Goal: Task Accomplishment & Management: Complete application form

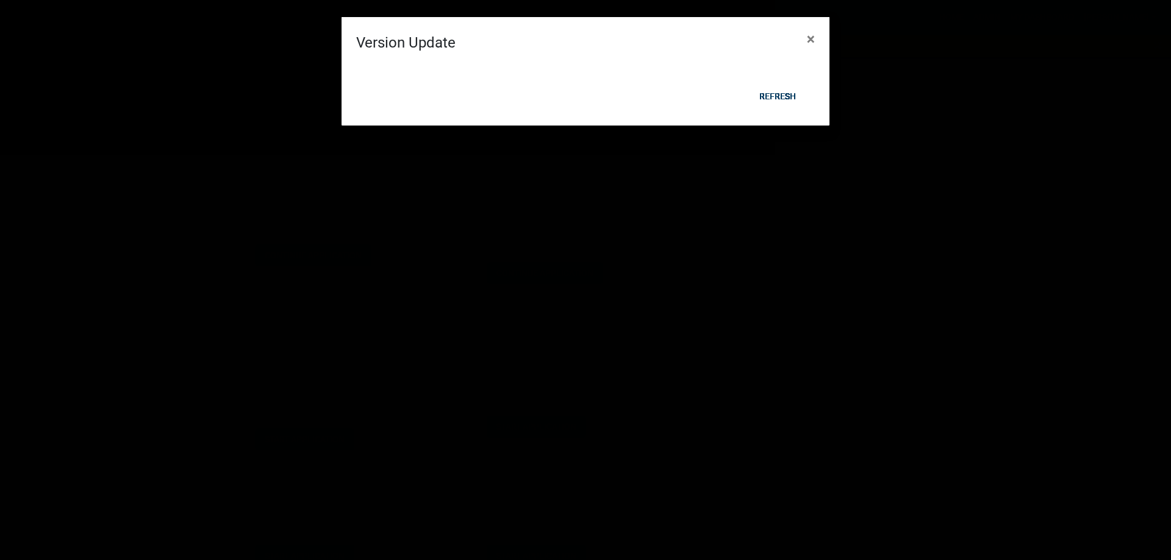
scroll to position [549, 0]
click at [1007, 191] on ngb-modal-window "Version Update × Refresh" at bounding box center [585, 280] width 1171 height 560
click at [802, 38] on button "×" at bounding box center [810, 39] width 27 height 34
click at [817, 41] on button "×" at bounding box center [810, 39] width 27 height 34
click at [813, 41] on span "×" at bounding box center [811, 38] width 8 height 17
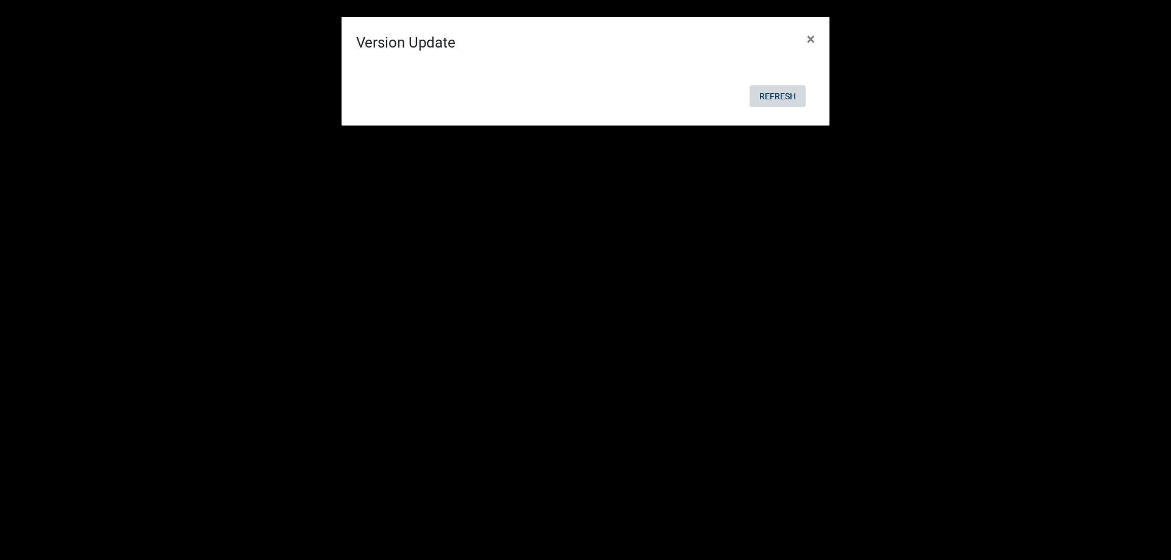
click at [785, 92] on button "Refresh" at bounding box center [777, 96] width 56 height 22
click at [813, 36] on span "×" at bounding box center [811, 38] width 8 height 17
click at [773, 104] on button "Refresh" at bounding box center [777, 96] width 56 height 22
click at [781, 91] on button "Refresh" at bounding box center [777, 96] width 56 height 22
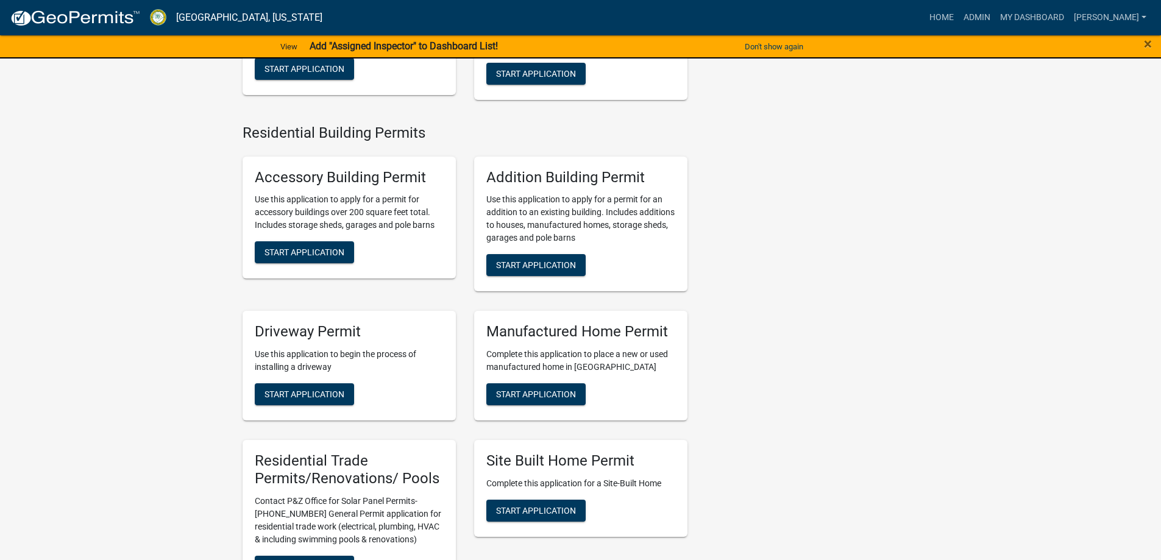
scroll to position [854, 0]
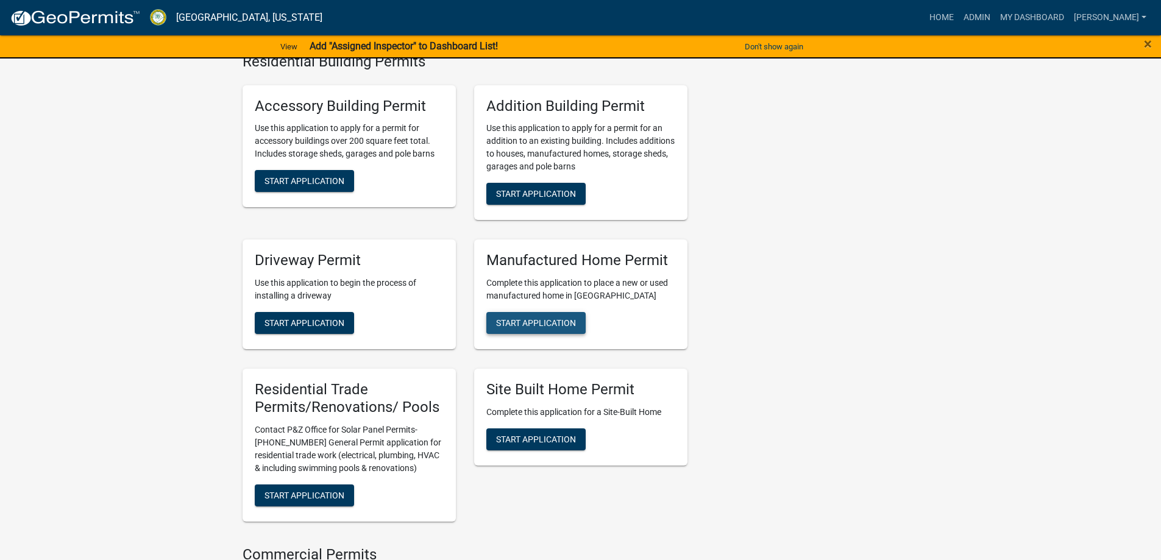
click at [563, 328] on span "Start Application" at bounding box center [536, 323] width 80 height 10
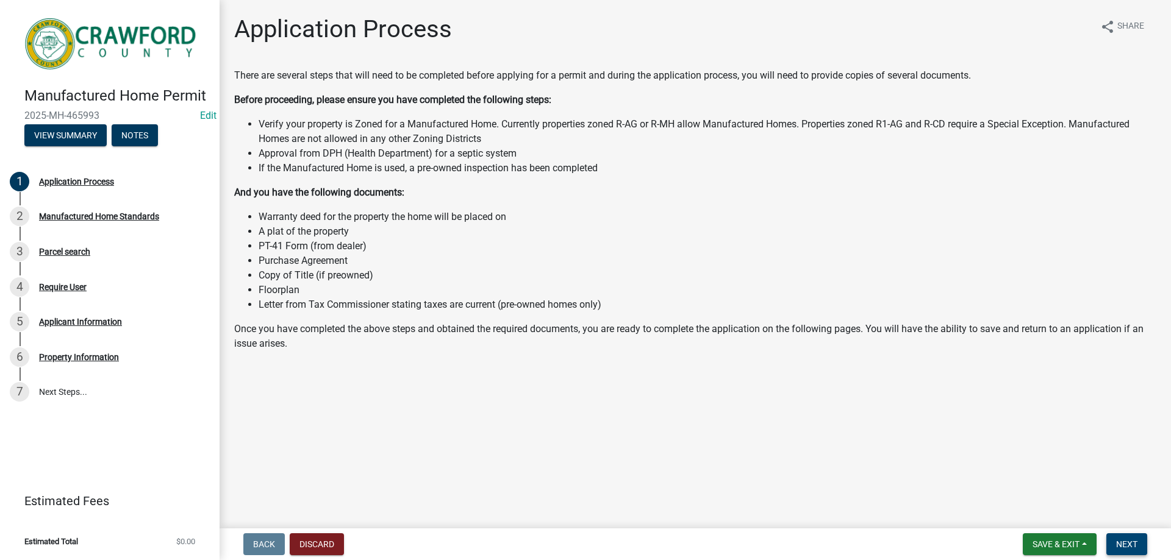
click at [1136, 540] on span "Next" at bounding box center [1126, 545] width 21 height 10
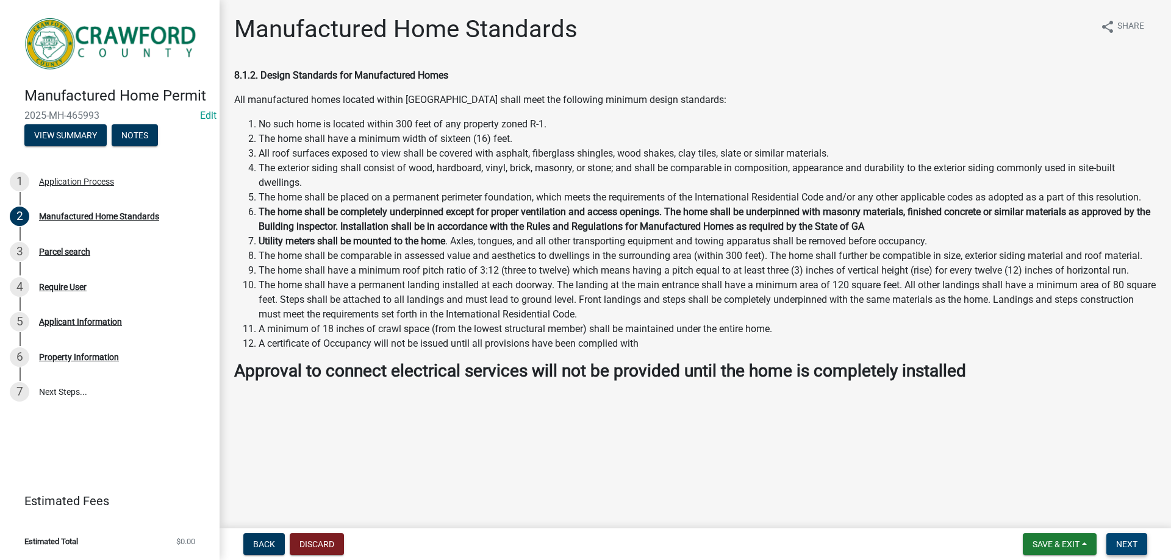
click at [1122, 551] on button "Next" at bounding box center [1126, 544] width 41 height 22
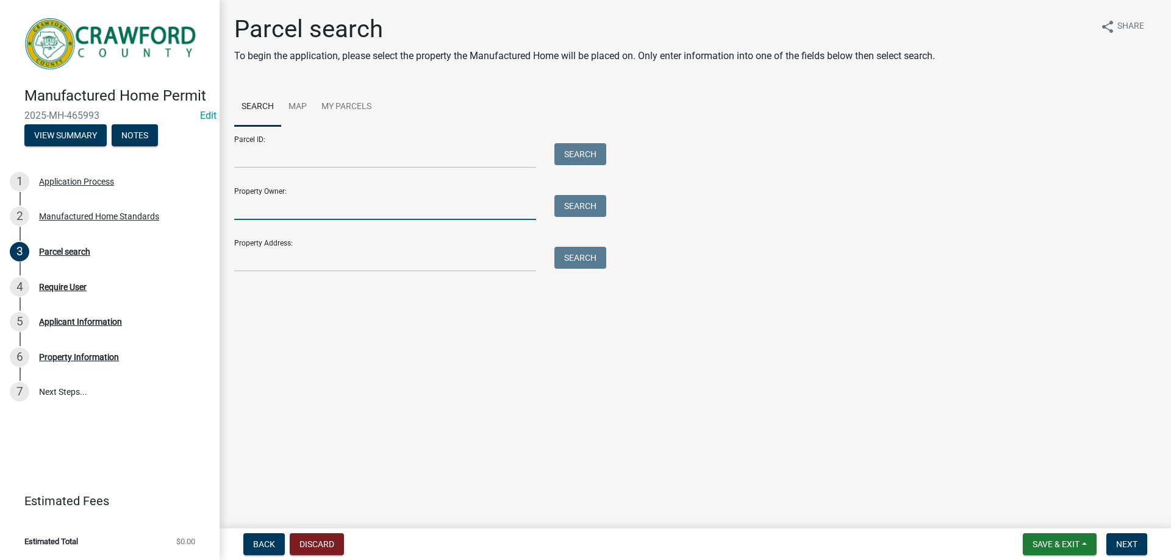
click at [304, 208] on input "Property Owner:" at bounding box center [385, 207] width 302 height 25
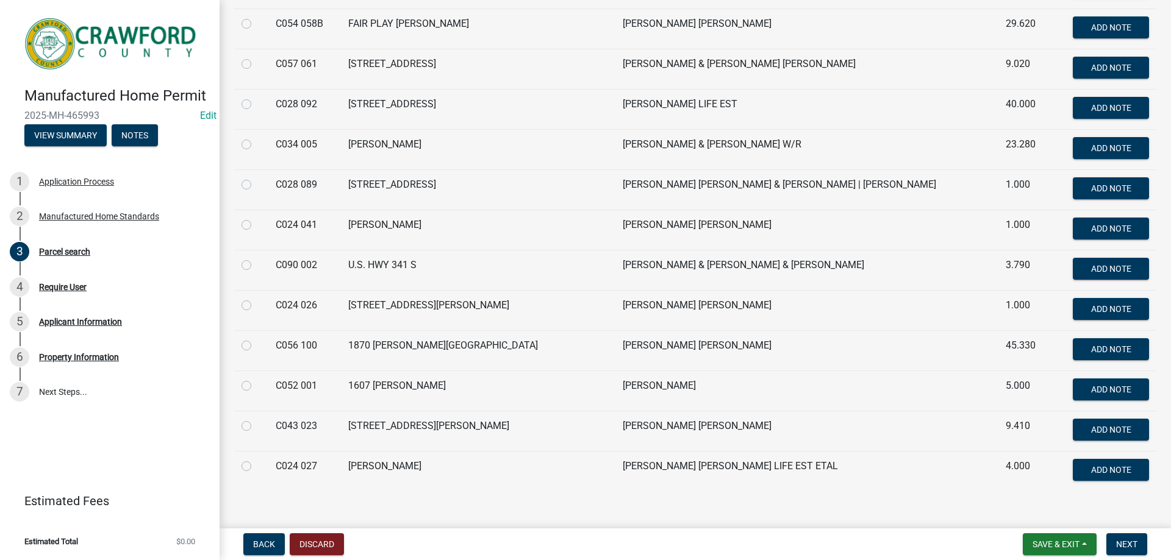
scroll to position [896, 0]
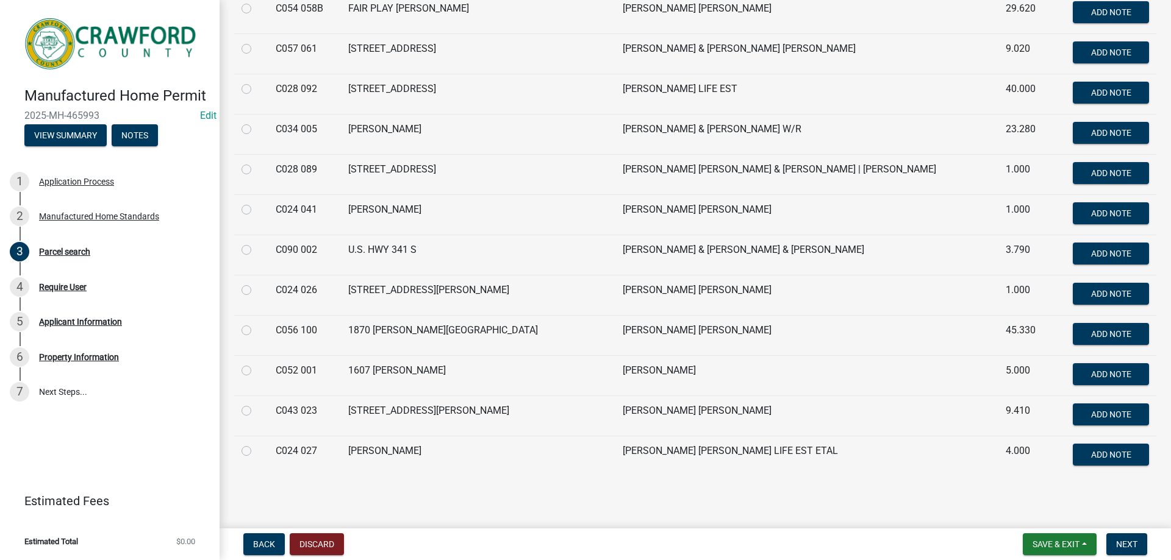
type input "[PERSON_NAME]"
click at [256, 444] on label at bounding box center [256, 444] width 0 height 0
click at [256, 452] on 027 "radio" at bounding box center [260, 448] width 8 height 8
radio 027 "true"
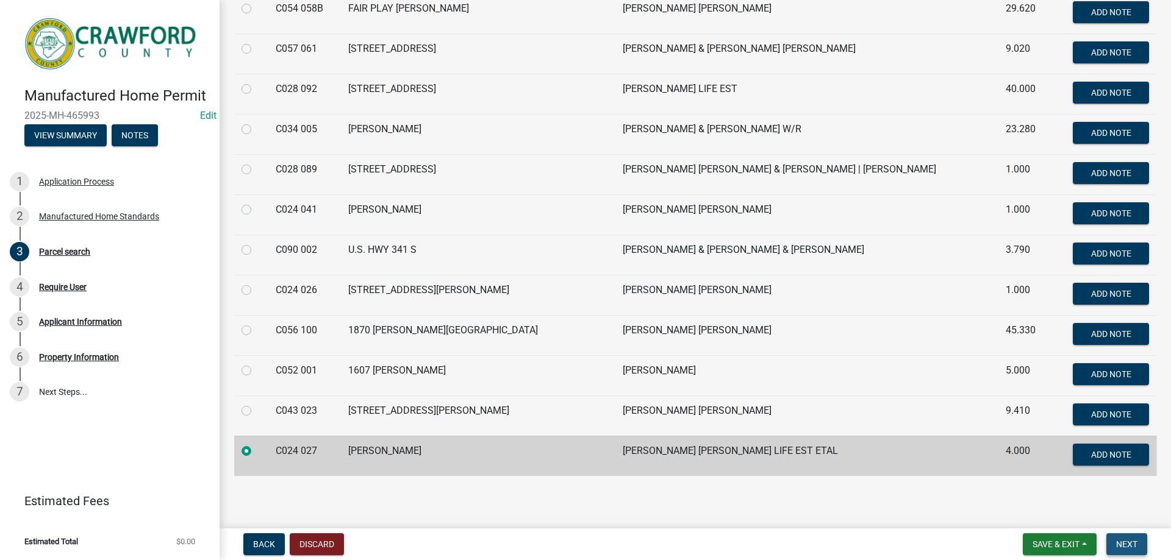
click at [1135, 541] on span "Next" at bounding box center [1126, 545] width 21 height 10
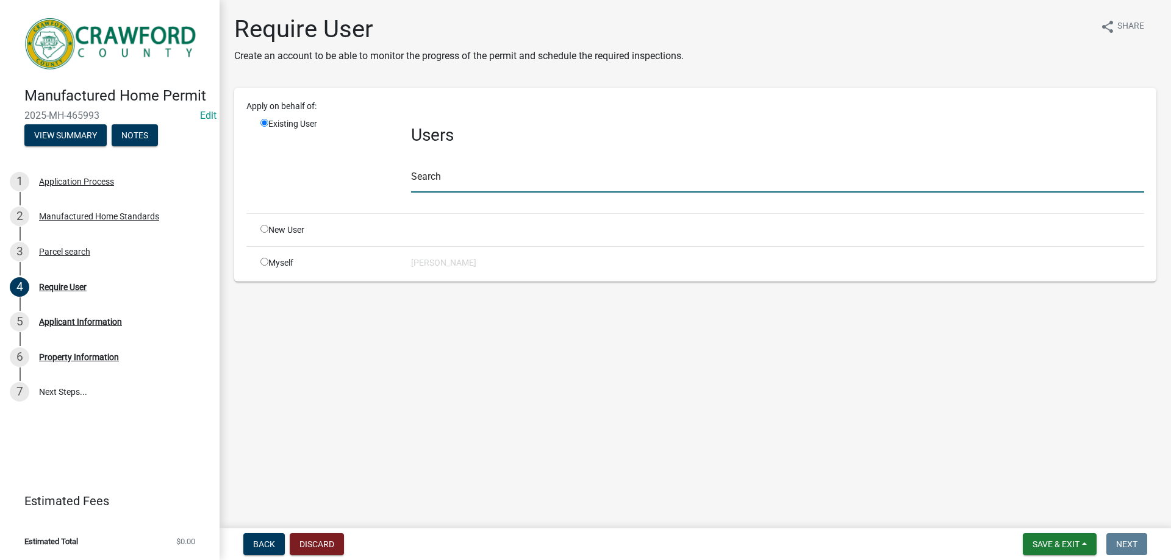
click at [427, 186] on input "text" at bounding box center [777, 180] width 733 height 25
type input "crawfordgu"
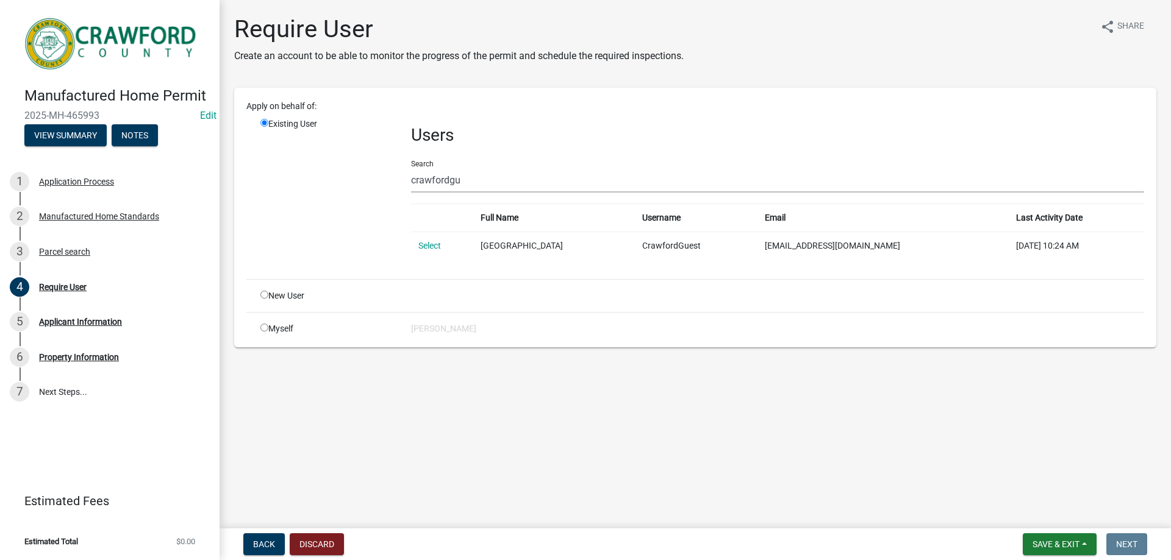
click at [445, 243] on td "Select" at bounding box center [442, 246] width 62 height 28
click at [435, 248] on link "Select" at bounding box center [429, 246] width 23 height 10
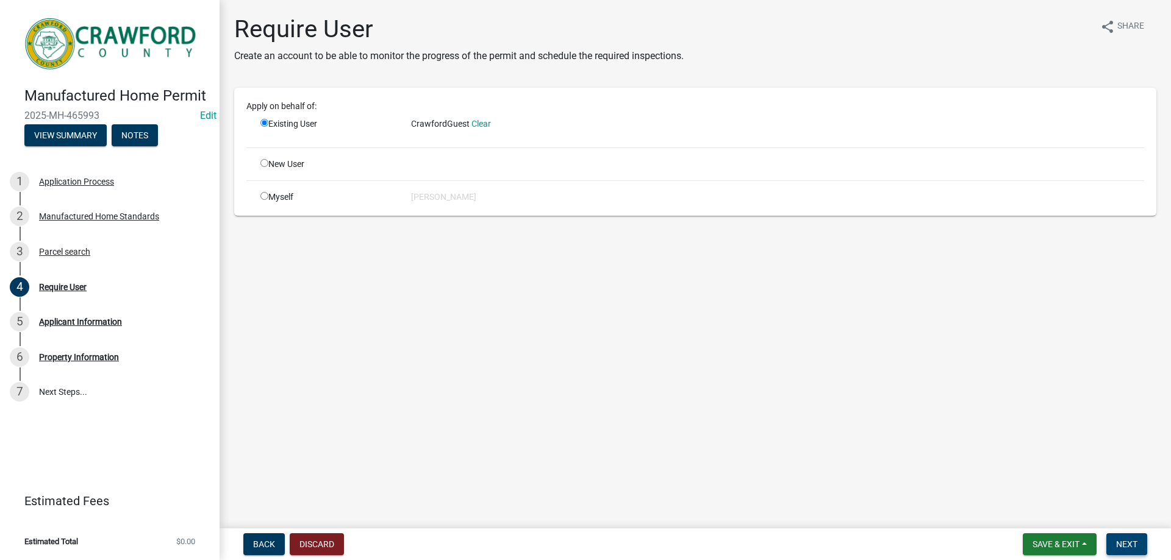
click at [1120, 534] on button "Next" at bounding box center [1126, 544] width 41 height 22
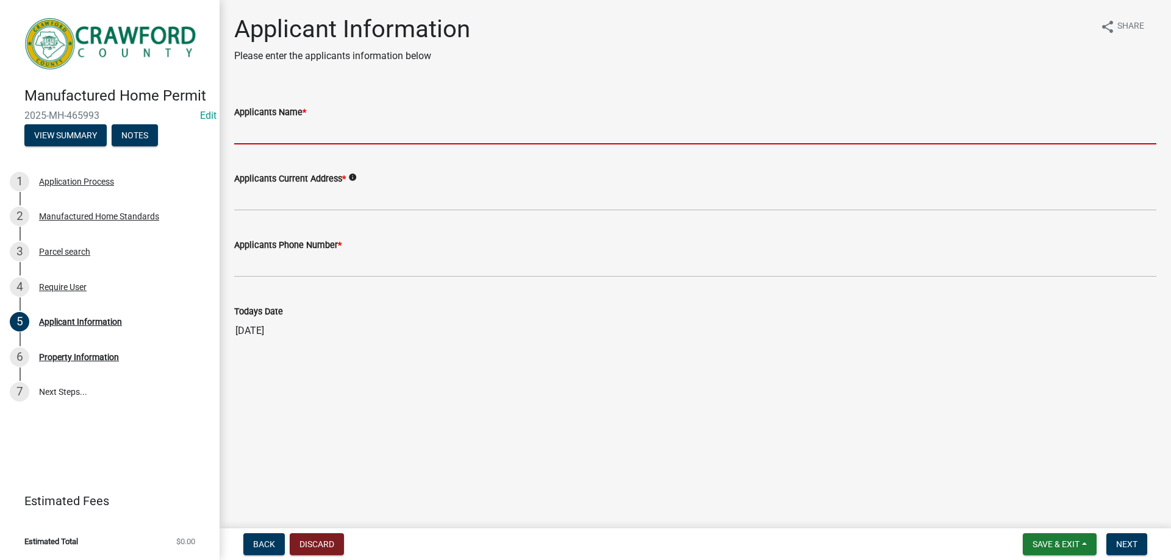
click at [261, 129] on input "Applicants Name *" at bounding box center [695, 132] width 922 height 25
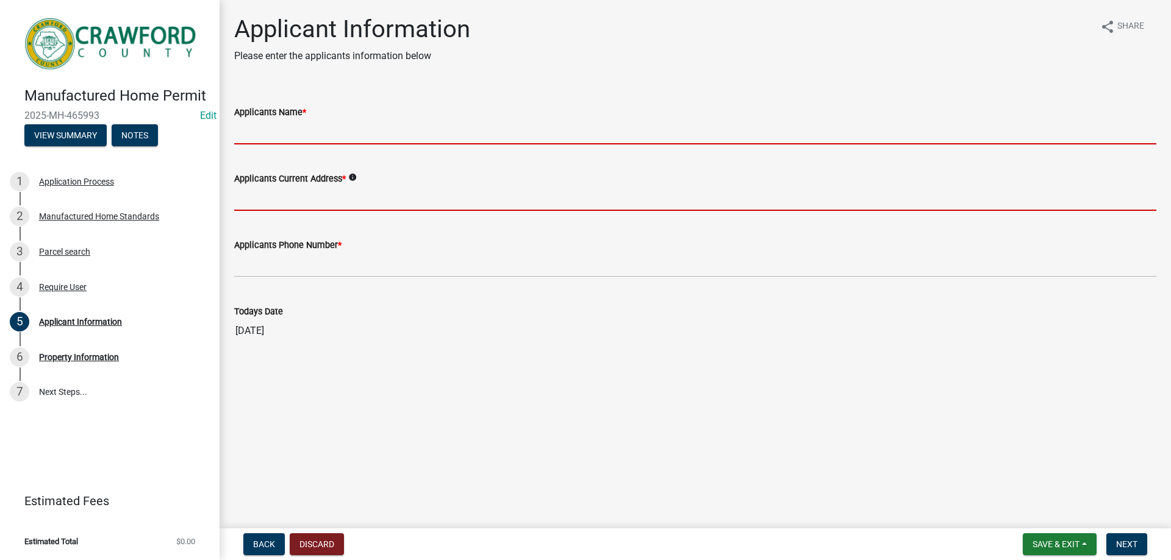
click at [259, 195] on form "Applicants Current Address * info" at bounding box center [695, 191] width 922 height 40
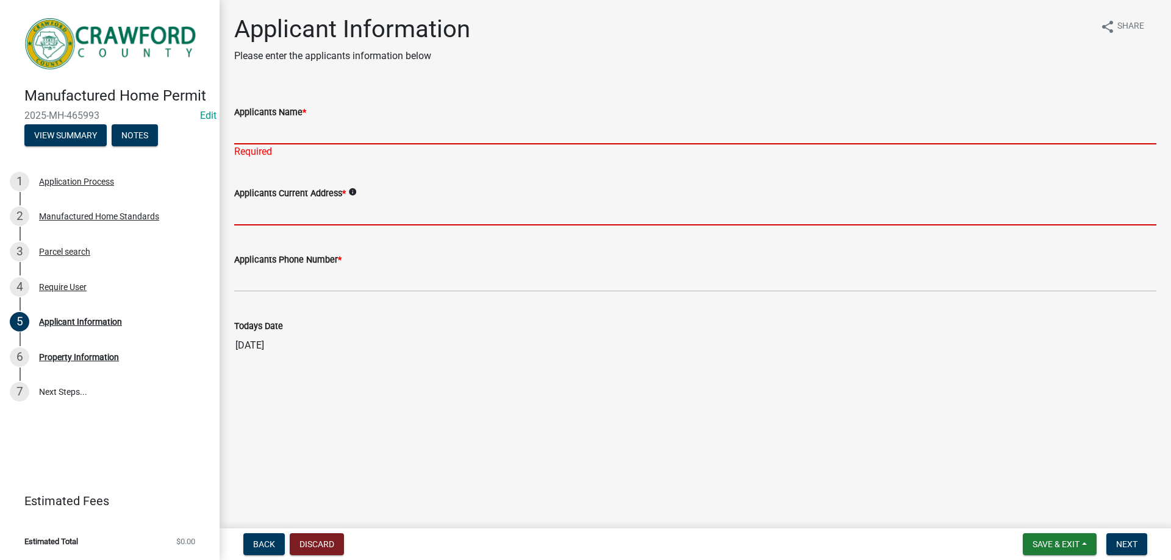
click at [279, 140] on input "Applicants Name *" at bounding box center [695, 132] width 922 height 25
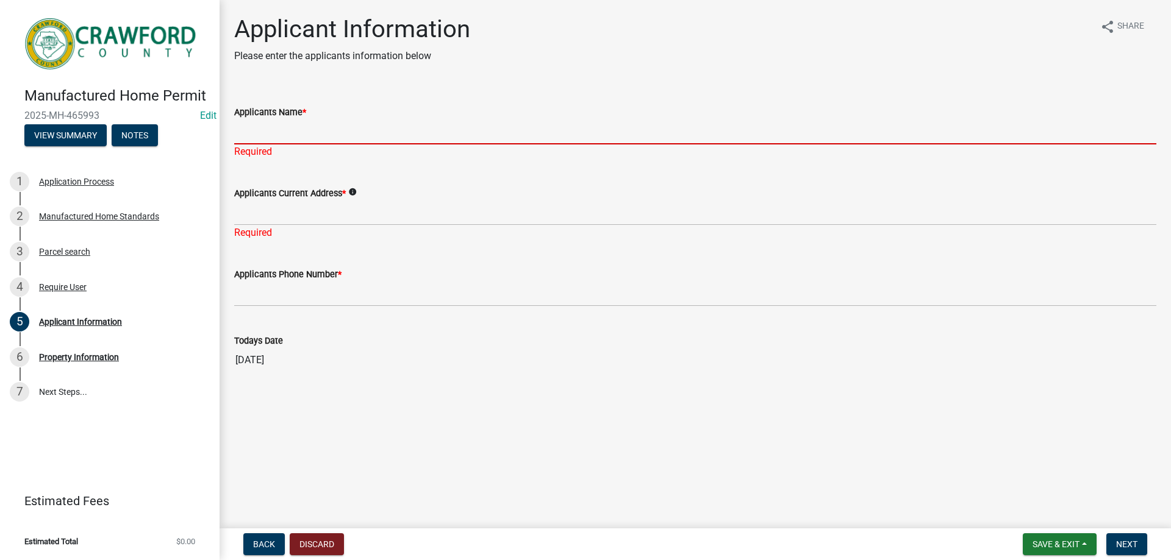
drag, startPoint x: 483, startPoint y: 144, endPoint x: 481, endPoint y: 150, distance: 6.6
click at [482, 149] on div "Applicants Name * Required" at bounding box center [695, 123] width 922 height 71
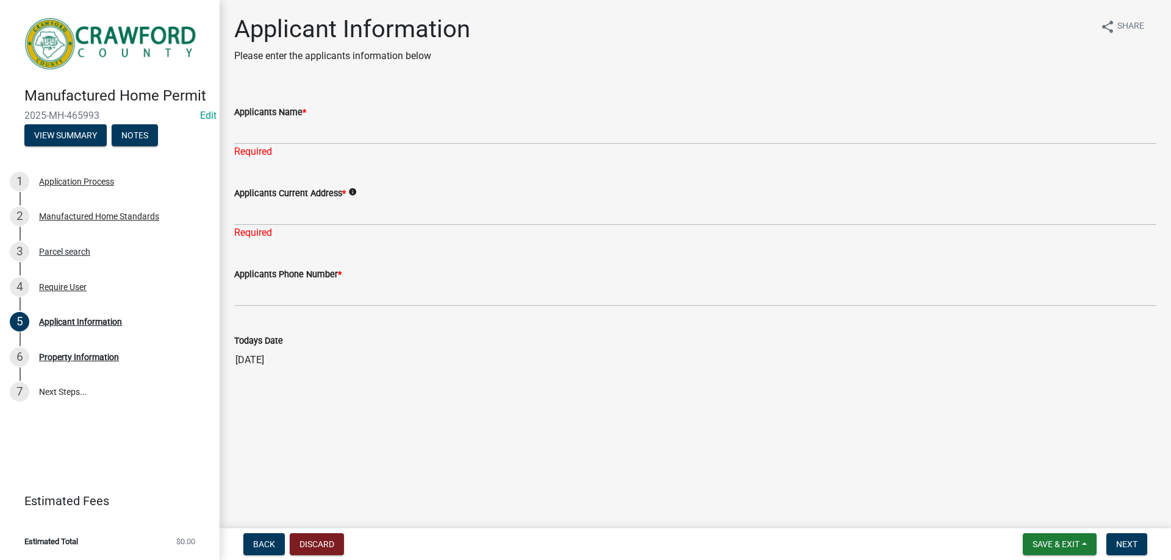
click at [451, 162] on wm-data-entity-input "Applicants Name * Required" at bounding box center [695, 128] width 922 height 81
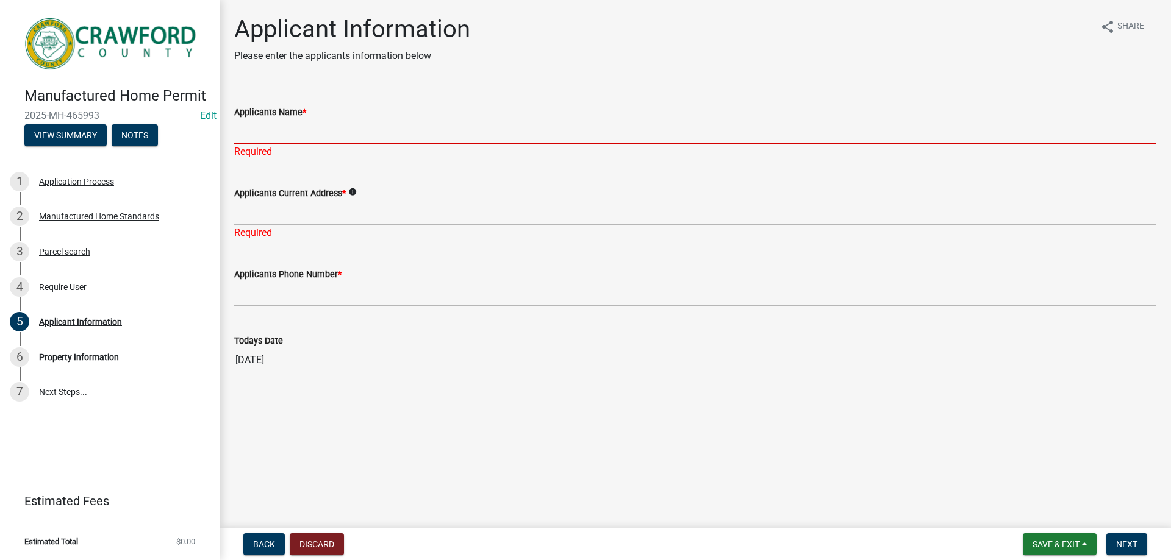
click at [264, 134] on input "Applicants Name *" at bounding box center [695, 132] width 922 height 25
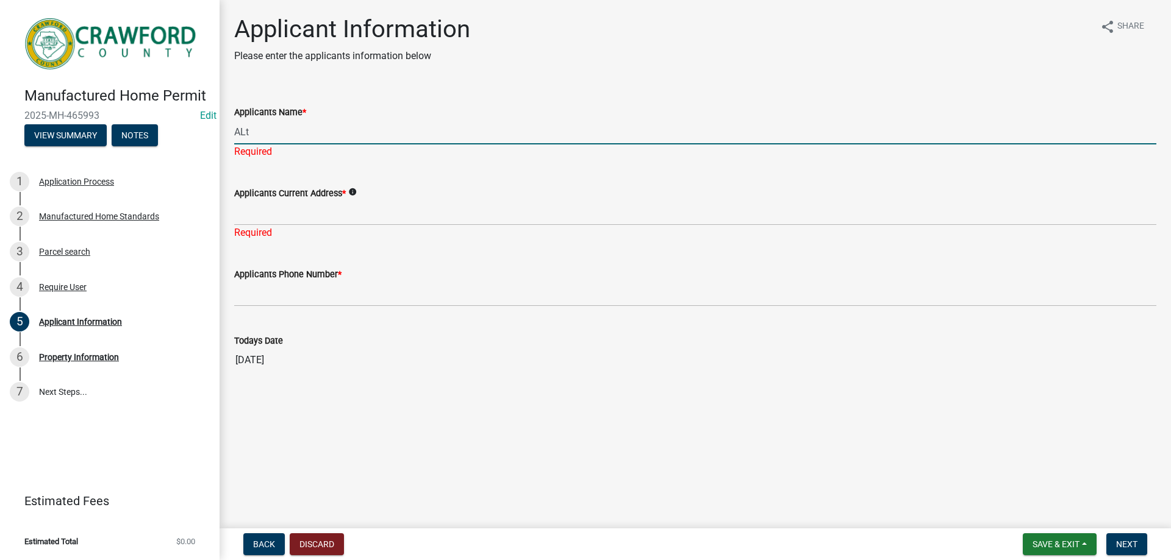
type input "[PERSON_NAME]"
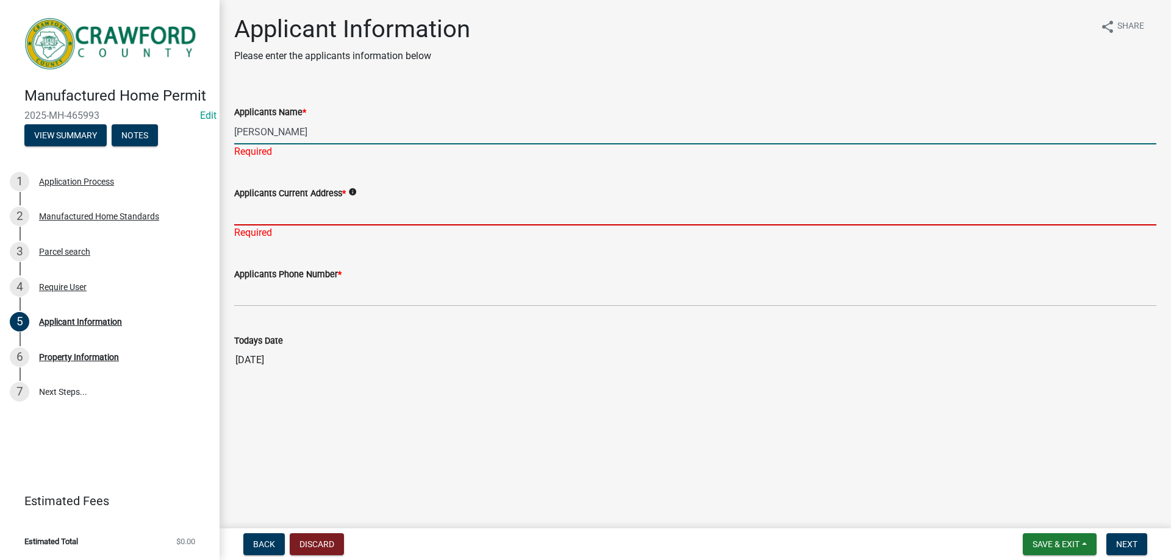
click at [285, 207] on input "Applicants Current Address *" at bounding box center [695, 213] width 922 height 25
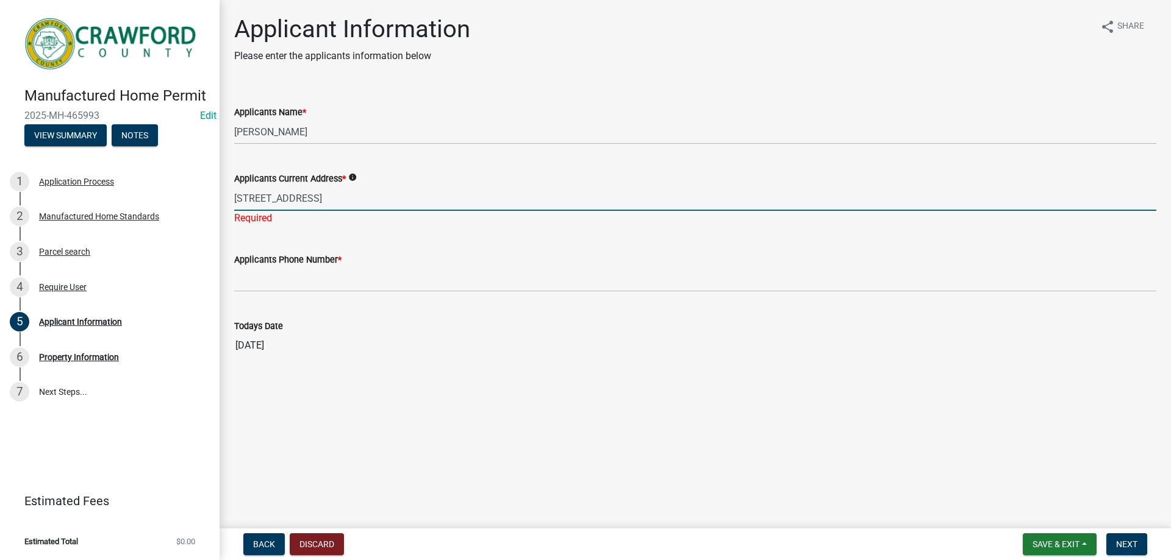
click at [321, 206] on input "[STREET_ADDRESS]" at bounding box center [695, 198] width 922 height 25
type input "[STREET_ADDRESS][DEMOGRAPHIC_DATA]"
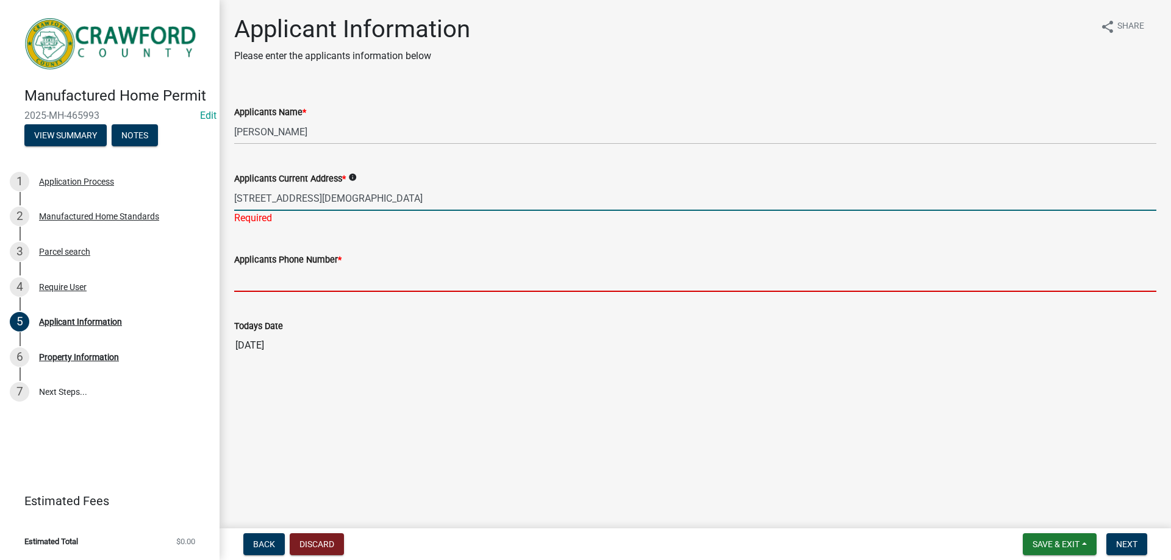
drag, startPoint x: 311, startPoint y: 274, endPoint x: 318, endPoint y: 274, distance: 7.3
click at [312, 274] on input "Applicants Phone Number *" at bounding box center [695, 279] width 922 height 25
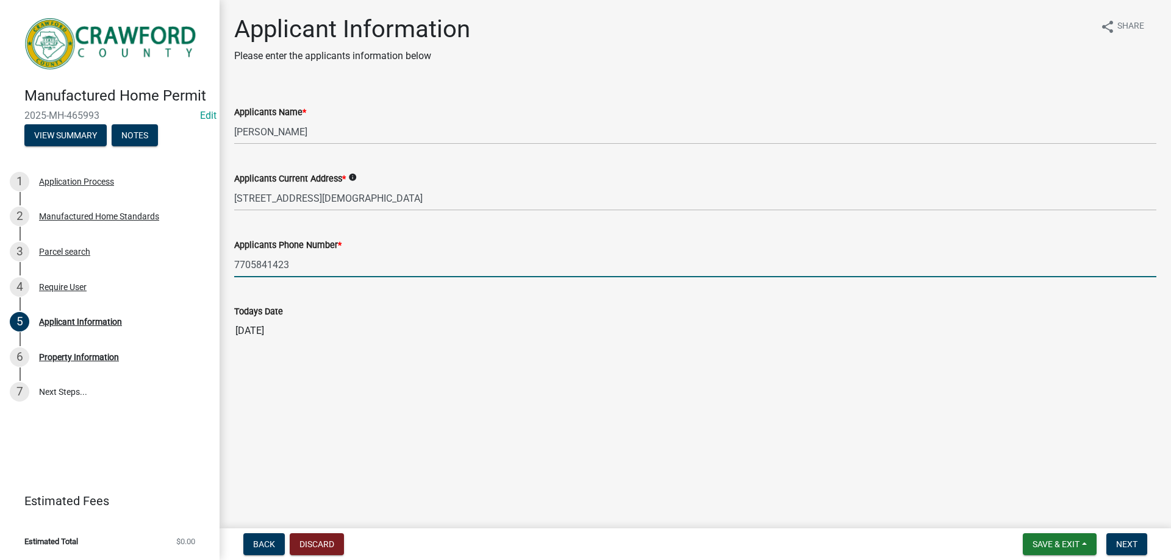
drag, startPoint x: 297, startPoint y: 261, endPoint x: 229, endPoint y: 259, distance: 68.3
click at [221, 259] on div "Applicant Information Please enter the applicants information below share Share…" at bounding box center [694, 189] width 951 height 349
type input "7705841423"
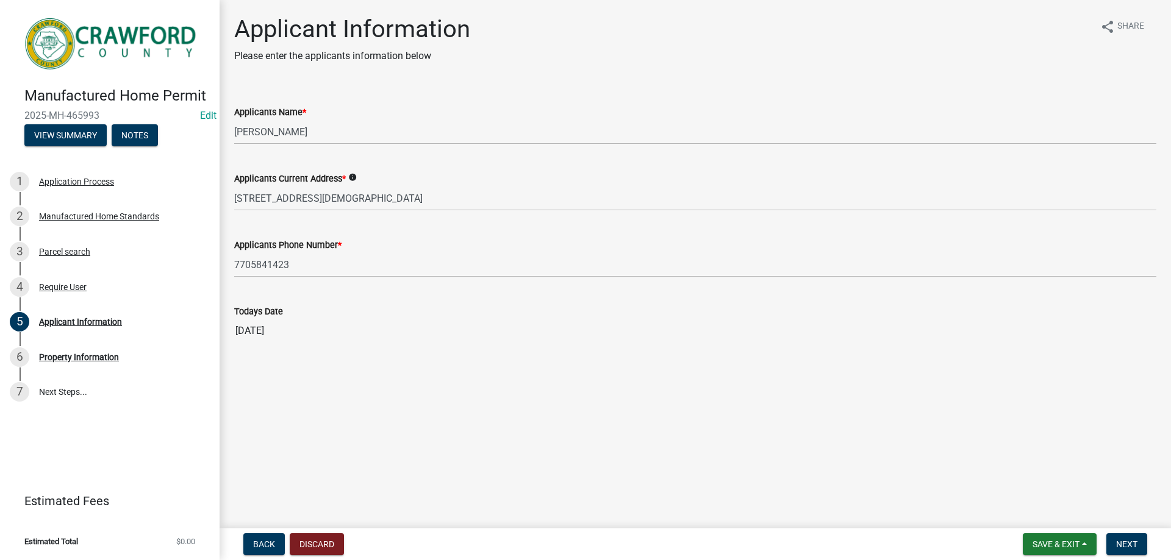
click at [386, 246] on div "Applicants Phone Number *" at bounding box center [695, 245] width 922 height 15
click at [1125, 540] on span "Next" at bounding box center [1126, 545] width 21 height 10
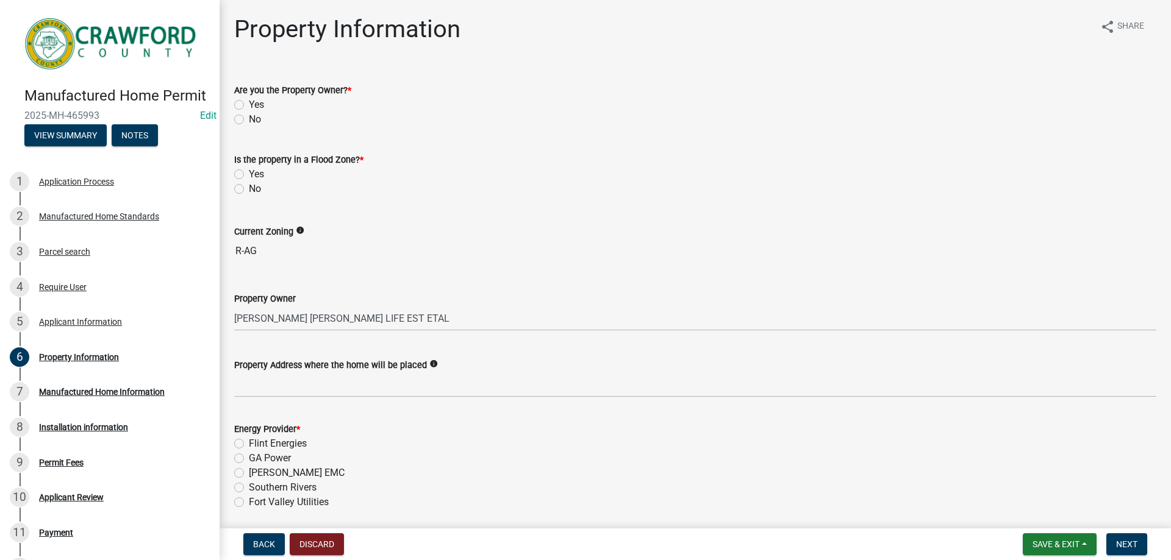
click at [253, 104] on label "Yes" at bounding box center [256, 105] width 15 height 15
click at [253, 104] on input "Yes" at bounding box center [253, 102] width 8 height 8
radio input "true"
click at [246, 115] on div "No" at bounding box center [695, 119] width 922 height 15
click at [249, 118] on label "No" at bounding box center [255, 119] width 12 height 15
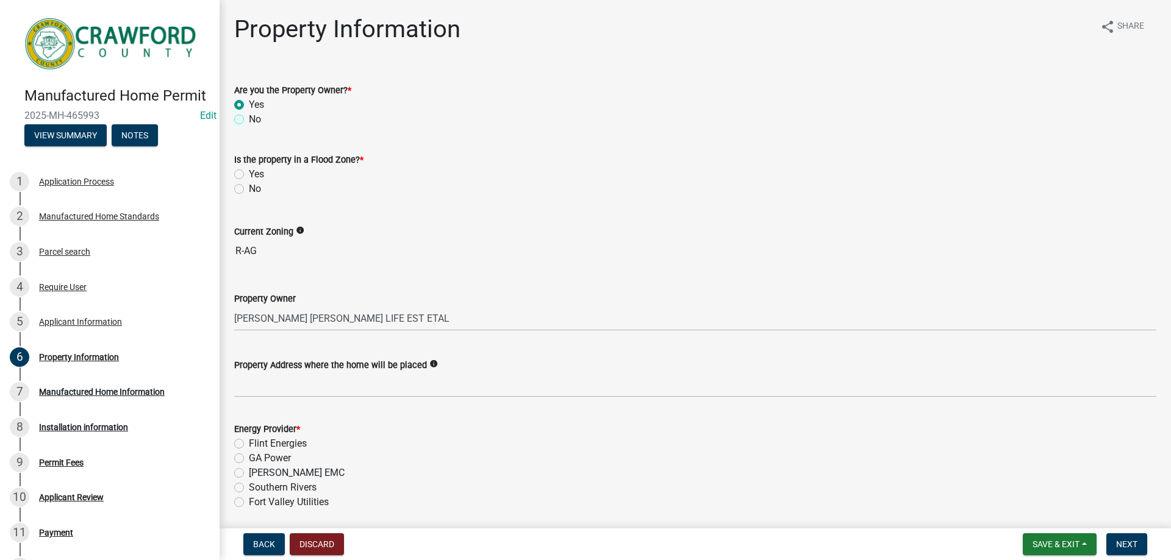
click at [249, 118] on input "No" at bounding box center [253, 116] width 8 height 8
radio input "true"
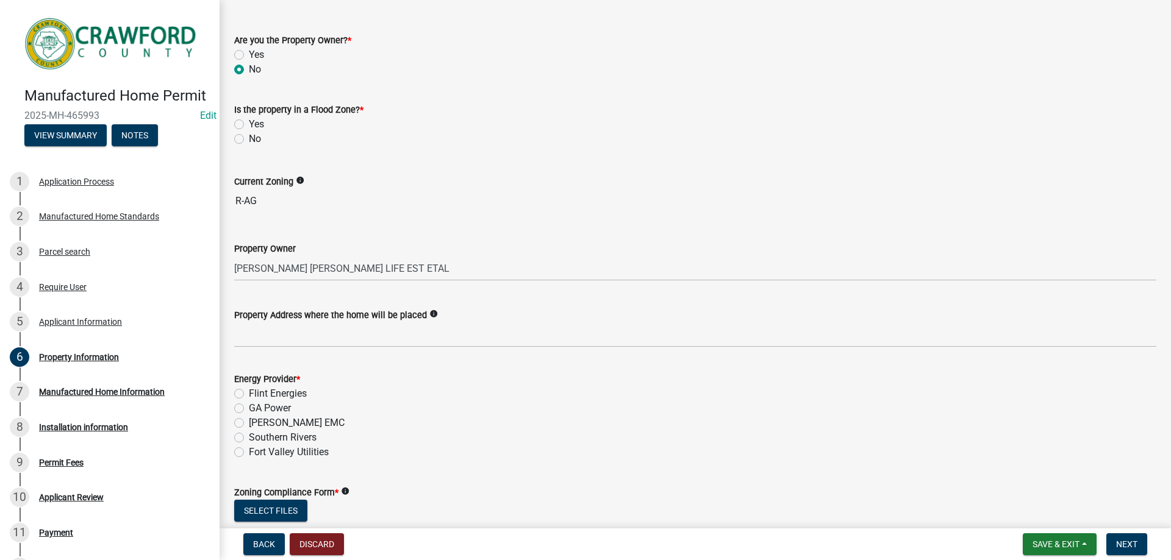
scroll to position [122, 0]
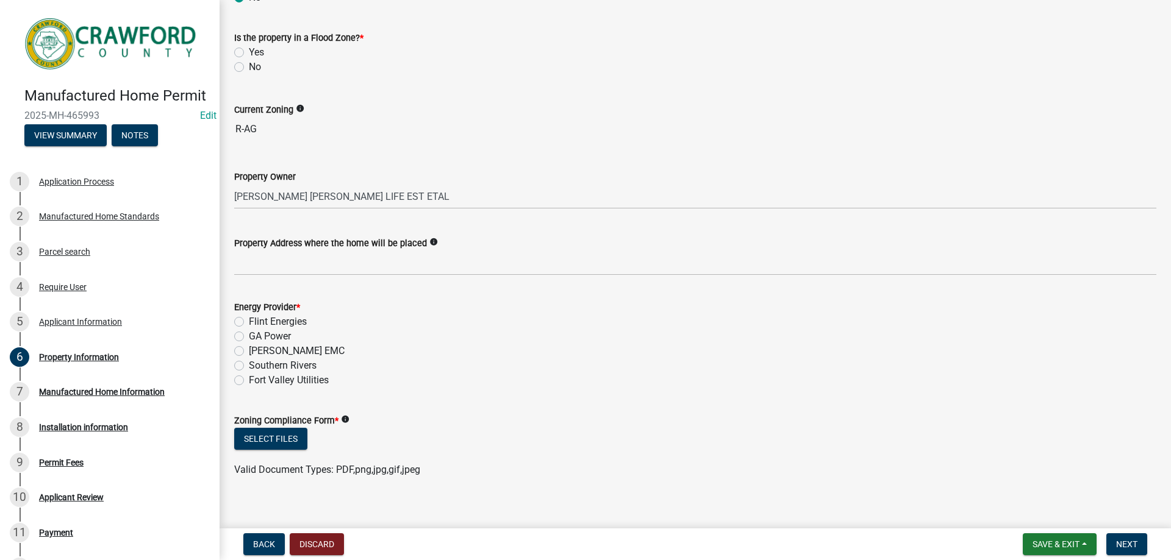
click at [249, 64] on label "No" at bounding box center [255, 67] width 12 height 15
click at [249, 64] on input "No" at bounding box center [253, 64] width 8 height 8
radio input "true"
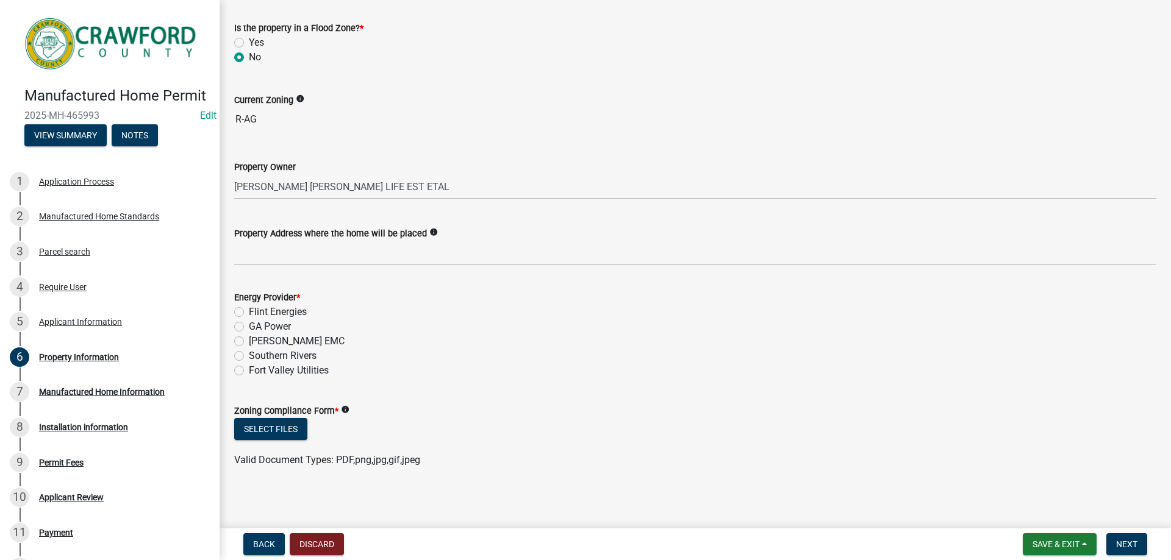
scroll to position [134, 0]
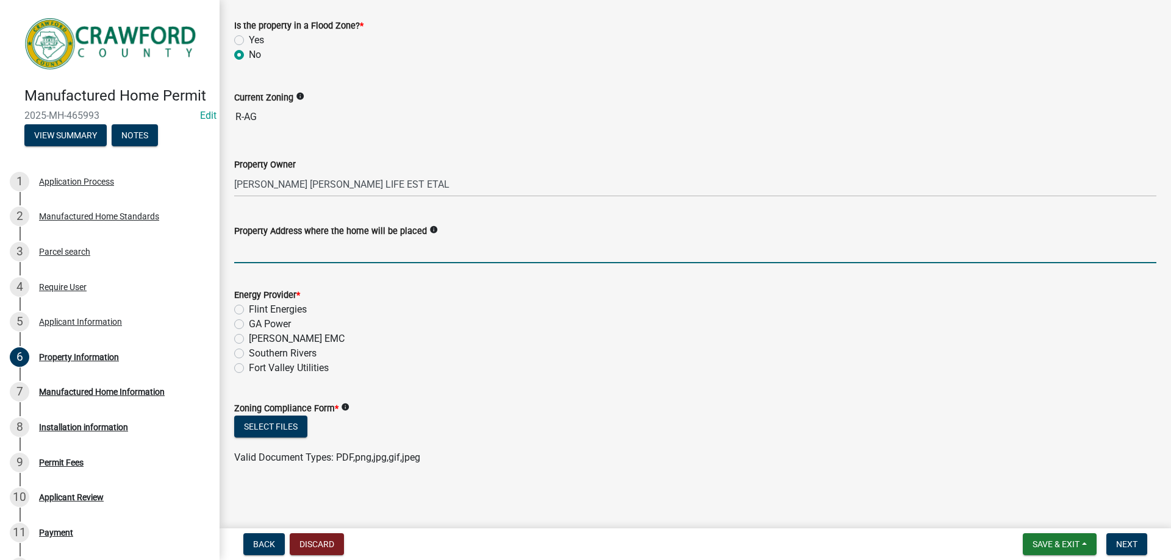
click at [345, 257] on input "Property Address where the home will be placed" at bounding box center [695, 250] width 922 height 25
type input "0 [PERSON_NAME]"
click at [291, 307] on label "Flint Energies" at bounding box center [278, 309] width 58 height 15
click at [257, 307] on input "Flint Energies" at bounding box center [253, 306] width 8 height 8
radio input "true"
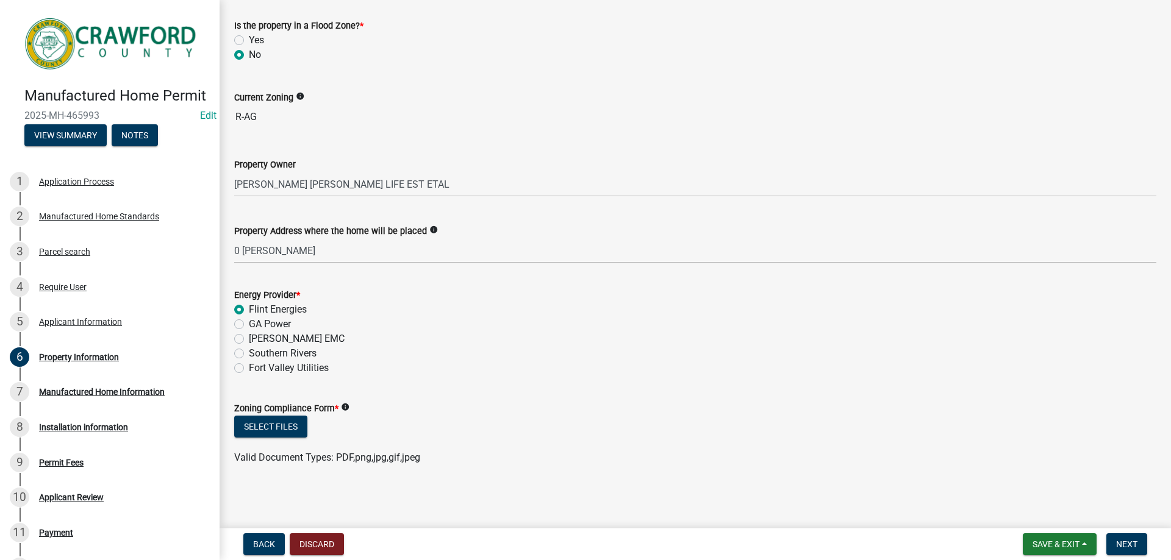
click at [283, 327] on label "GA Power" at bounding box center [270, 324] width 42 height 15
click at [257, 325] on input "GA Power" at bounding box center [253, 321] width 8 height 8
radio input "true"
click at [285, 336] on label "[PERSON_NAME] EMC" at bounding box center [297, 339] width 96 height 15
click at [257, 336] on input "[PERSON_NAME] EMC" at bounding box center [253, 336] width 8 height 8
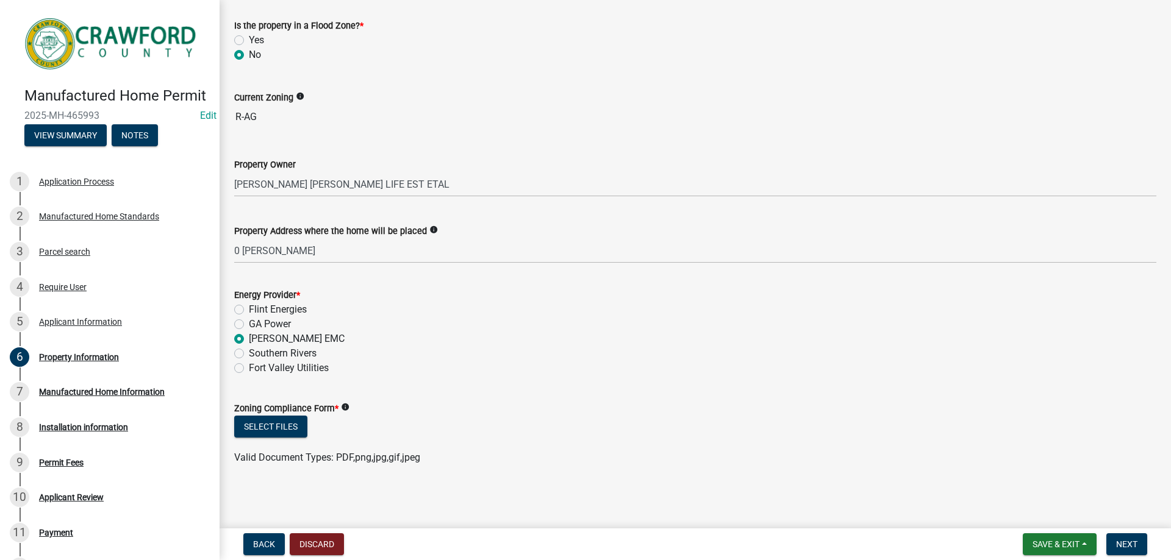
radio input "true"
click at [249, 306] on label "Flint Energies" at bounding box center [278, 309] width 58 height 15
click at [249, 306] on input "Flint Energies" at bounding box center [253, 306] width 8 height 8
radio input "true"
click at [274, 430] on button "Select files" at bounding box center [270, 427] width 73 height 22
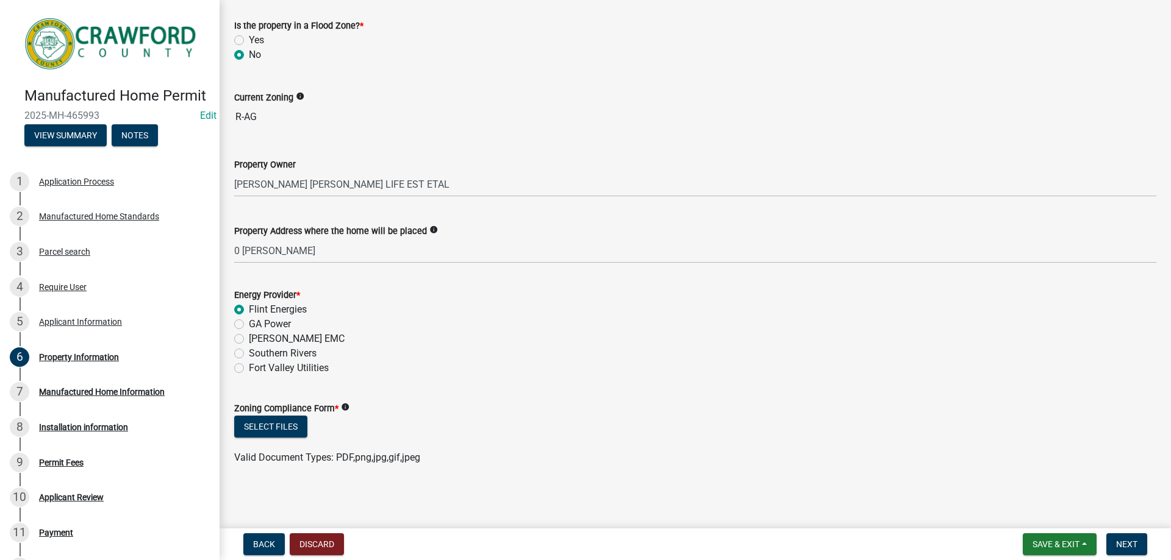
click at [348, 409] on icon "info" at bounding box center [345, 407] width 9 height 9
click at [636, 473] on wm-data-entity-input "Zoning Compliance Form * info Select files Valid Document Types: PDF,png,jpg,gi…" at bounding box center [695, 432] width 922 height 90
click at [1111, 537] on button "Next" at bounding box center [1126, 544] width 41 height 22
click at [256, 414] on div "Zoning Compliance Form * info" at bounding box center [695, 408] width 922 height 15
click at [258, 424] on button "Select files" at bounding box center [270, 427] width 73 height 22
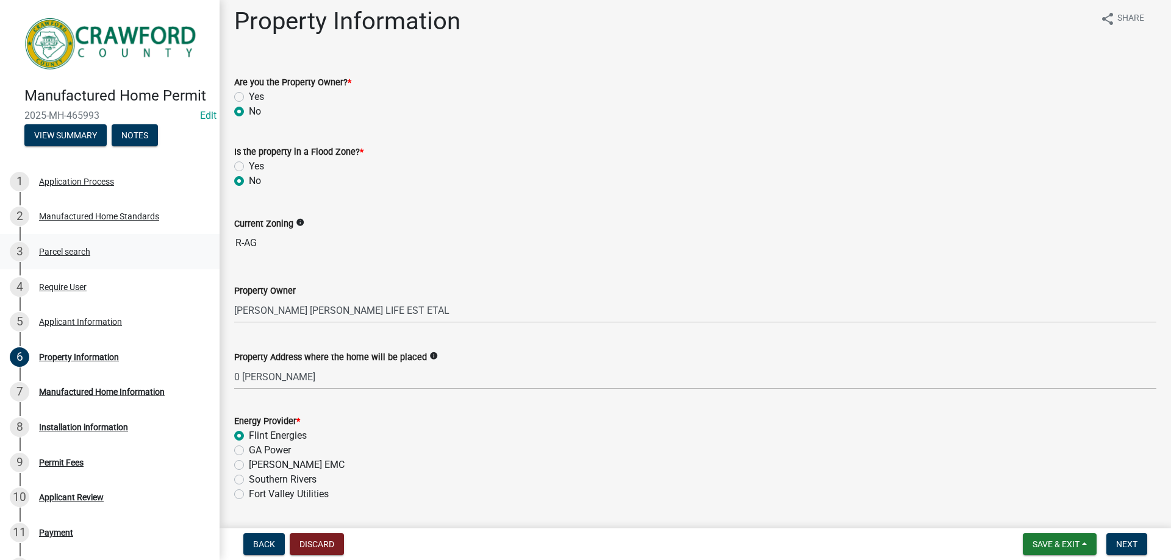
scroll to position [0, 0]
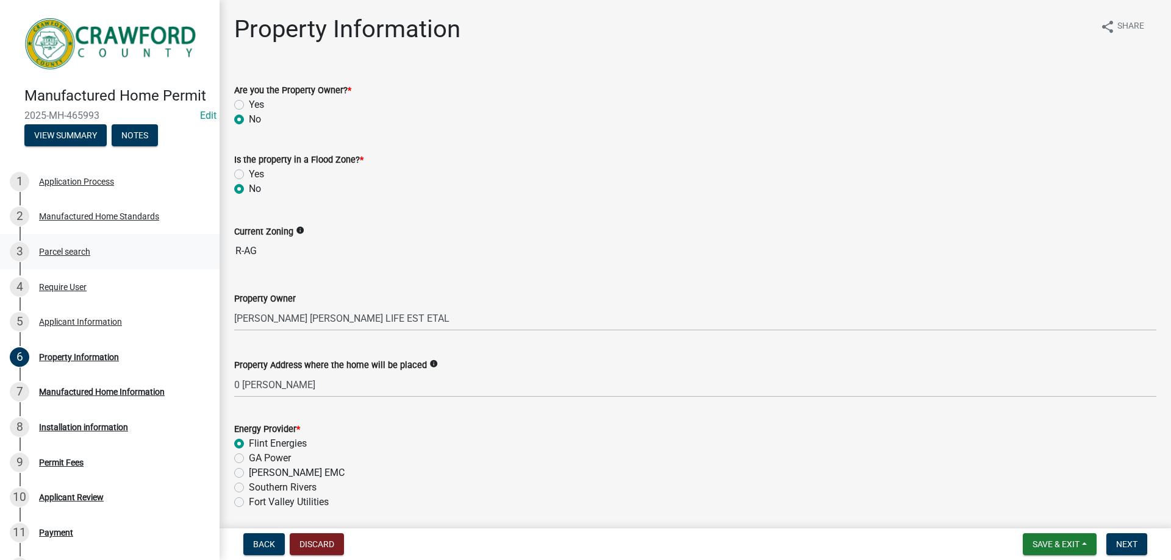
click at [77, 256] on div "Parcel search" at bounding box center [64, 252] width 51 height 9
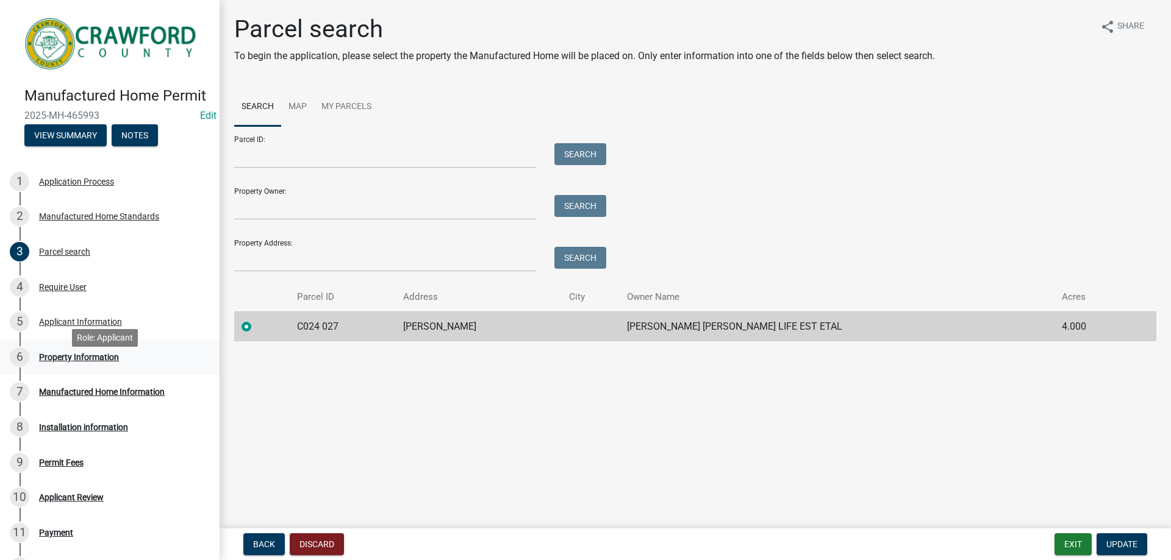
click at [127, 367] on div "6 Property Information" at bounding box center [105, 358] width 190 height 20
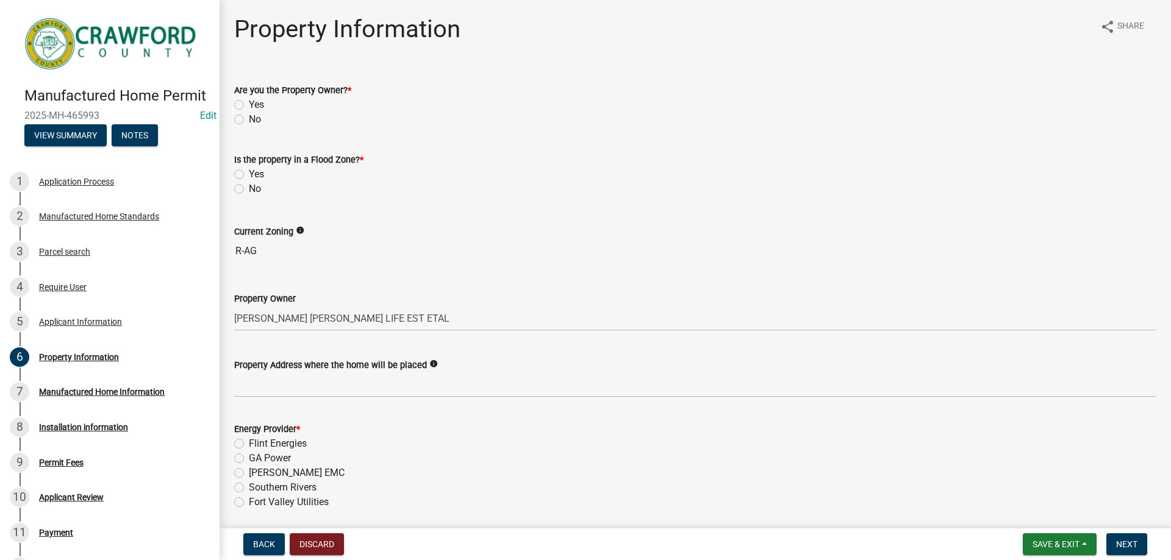
click at [274, 437] on label "Flint Energies" at bounding box center [278, 444] width 58 height 15
click at [257, 437] on input "Flint Energies" at bounding box center [253, 441] width 8 height 8
radio input "true"
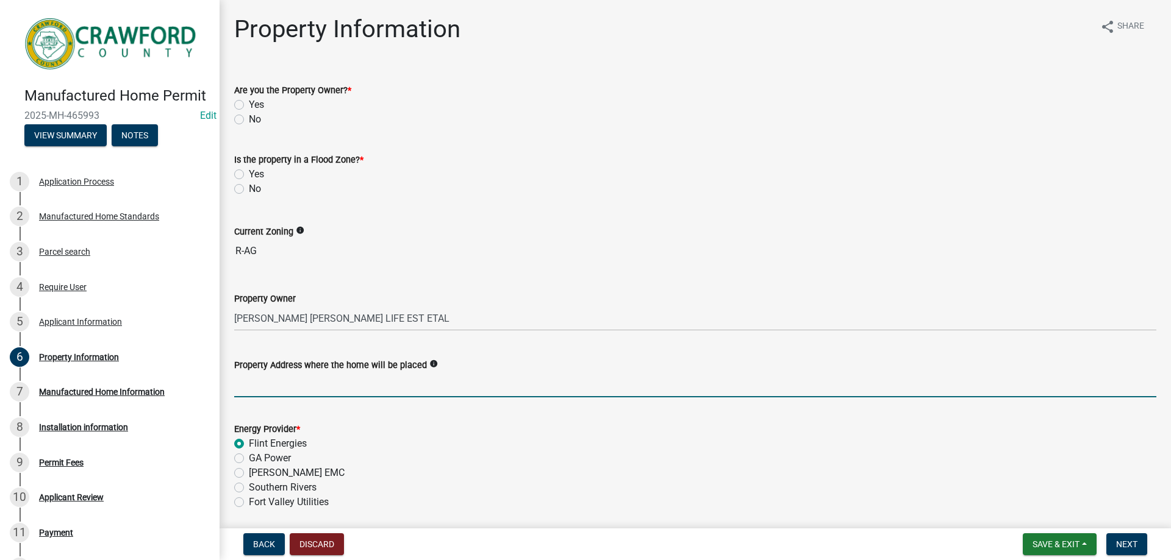
click at [289, 391] on input "Property Address where the home will be placed" at bounding box center [695, 385] width 922 height 25
type input "0 [PERSON_NAME]"
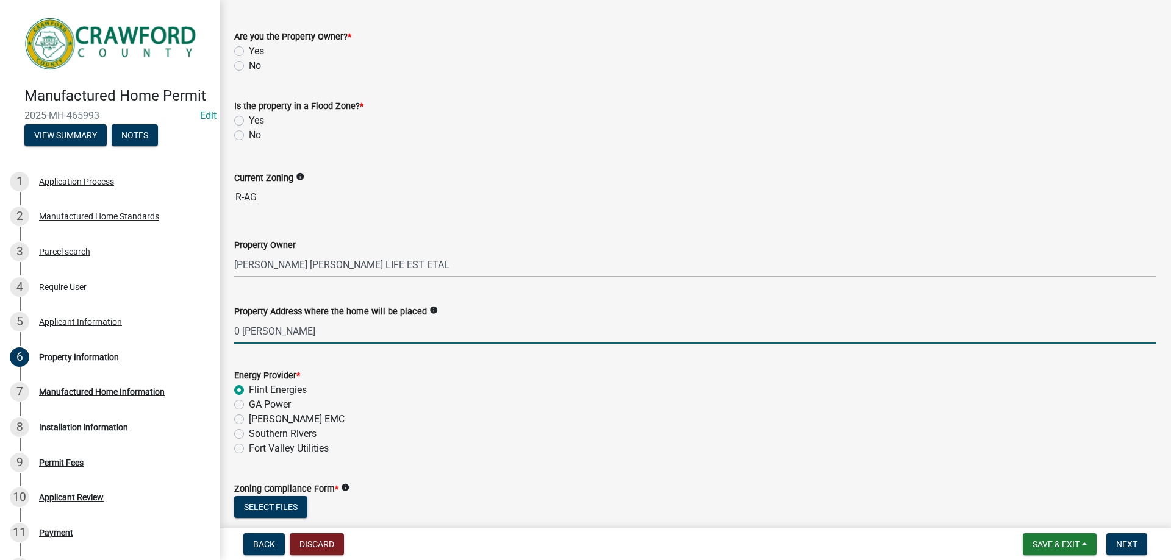
scroll to position [122, 0]
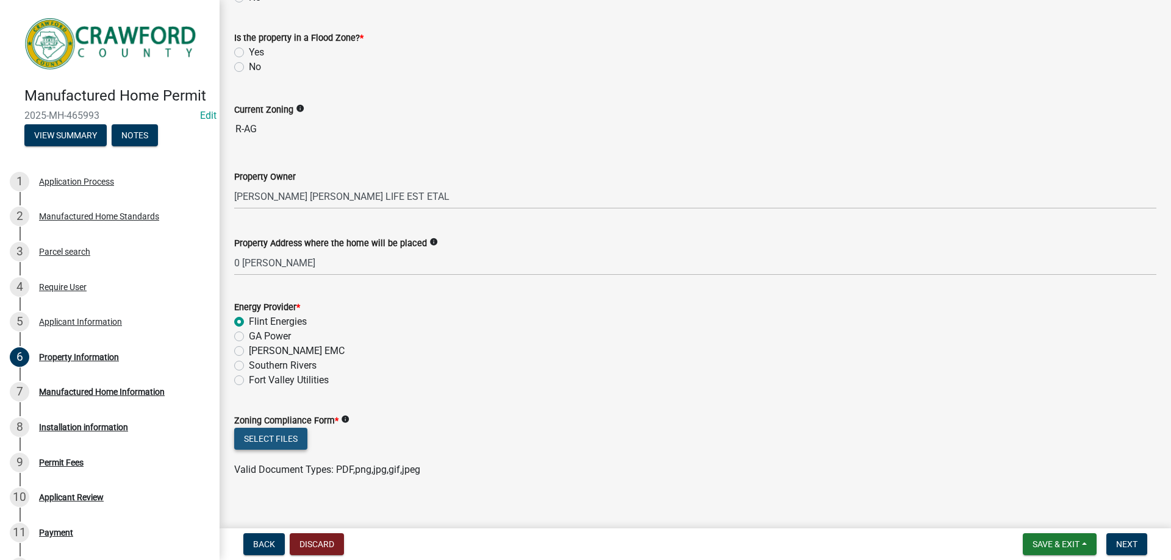
click at [282, 441] on button "Select files" at bounding box center [270, 439] width 73 height 22
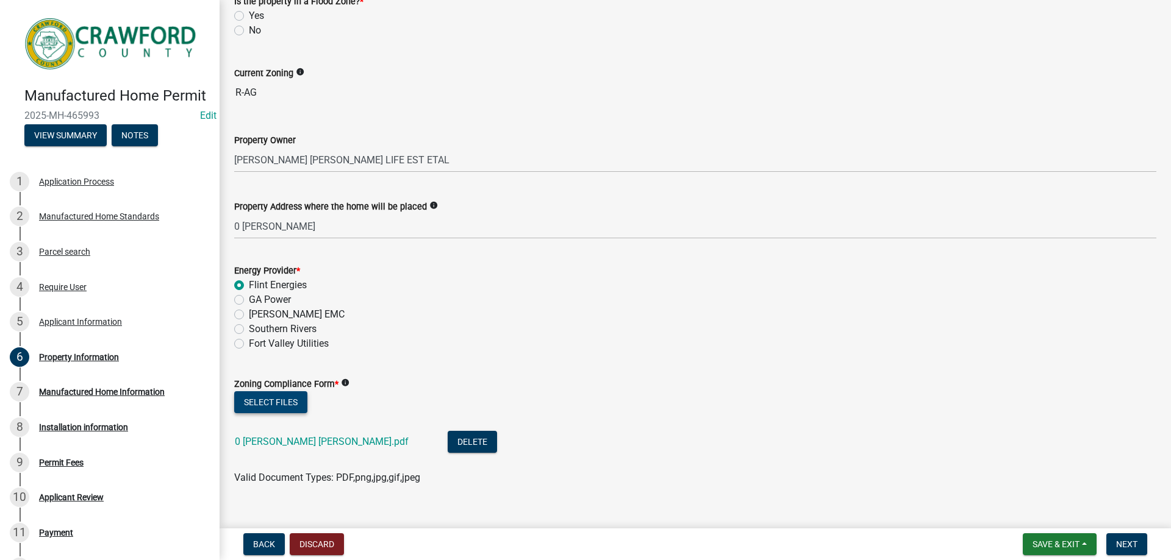
scroll to position [179, 0]
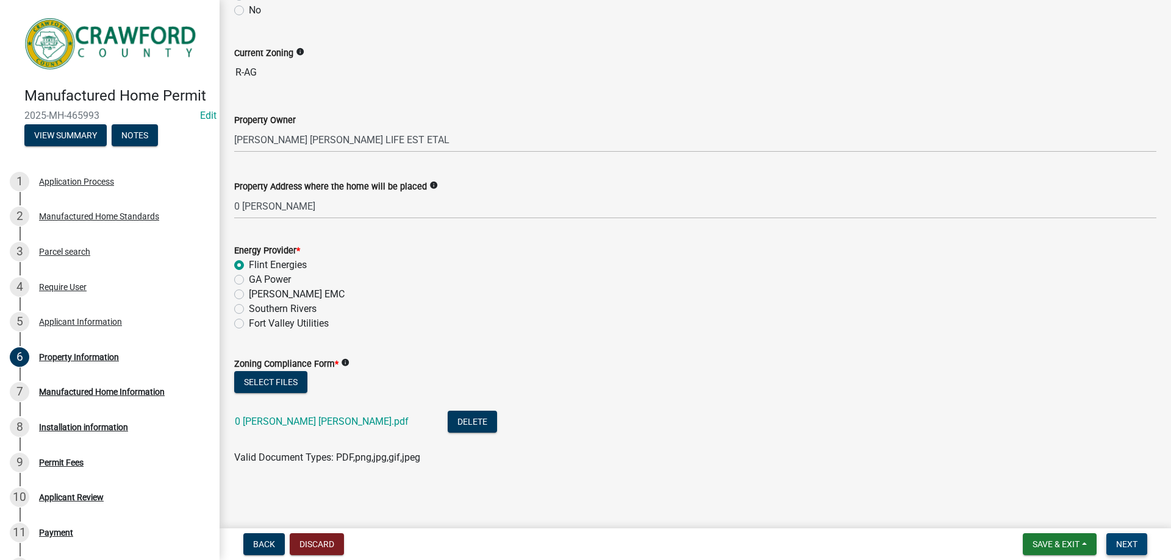
click at [1136, 553] on button "Next" at bounding box center [1126, 544] width 41 height 22
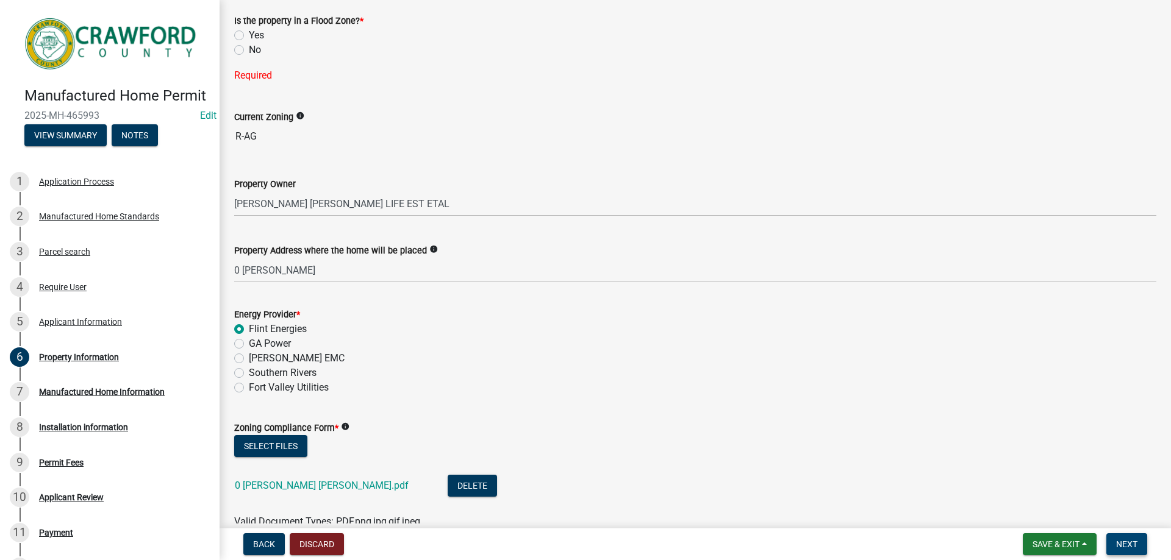
scroll to position [142, 0]
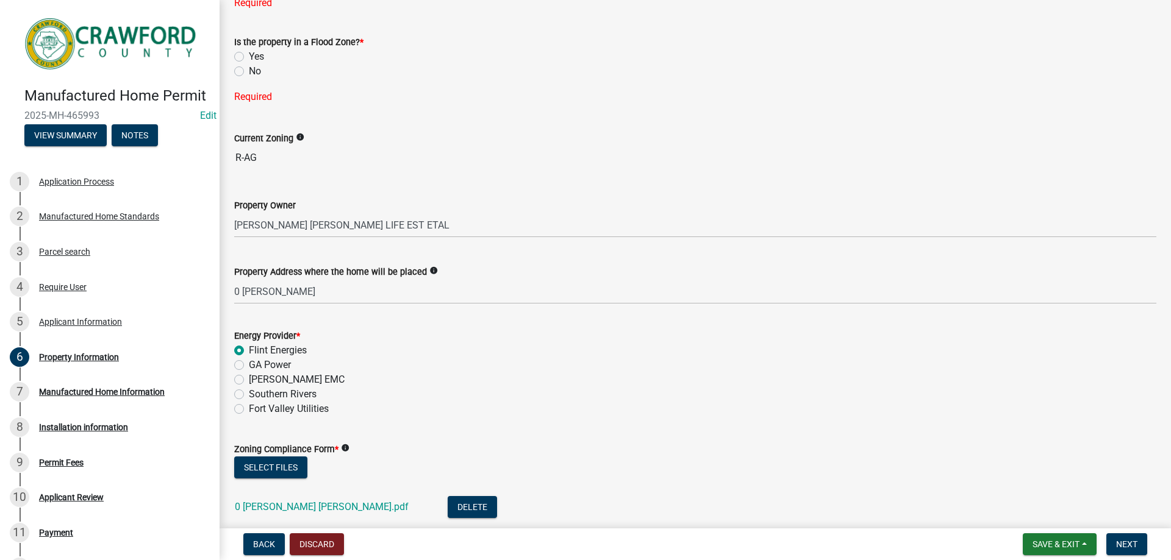
click at [249, 76] on label "No" at bounding box center [255, 71] width 12 height 15
click at [249, 72] on input "No" at bounding box center [253, 68] width 8 height 8
radio input "true"
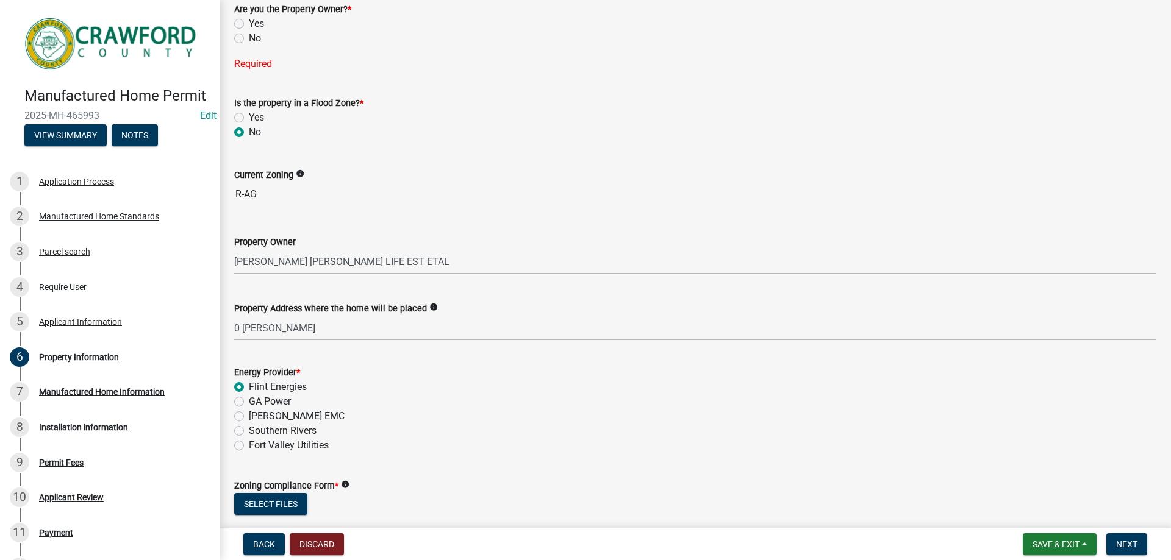
scroll to position [0, 0]
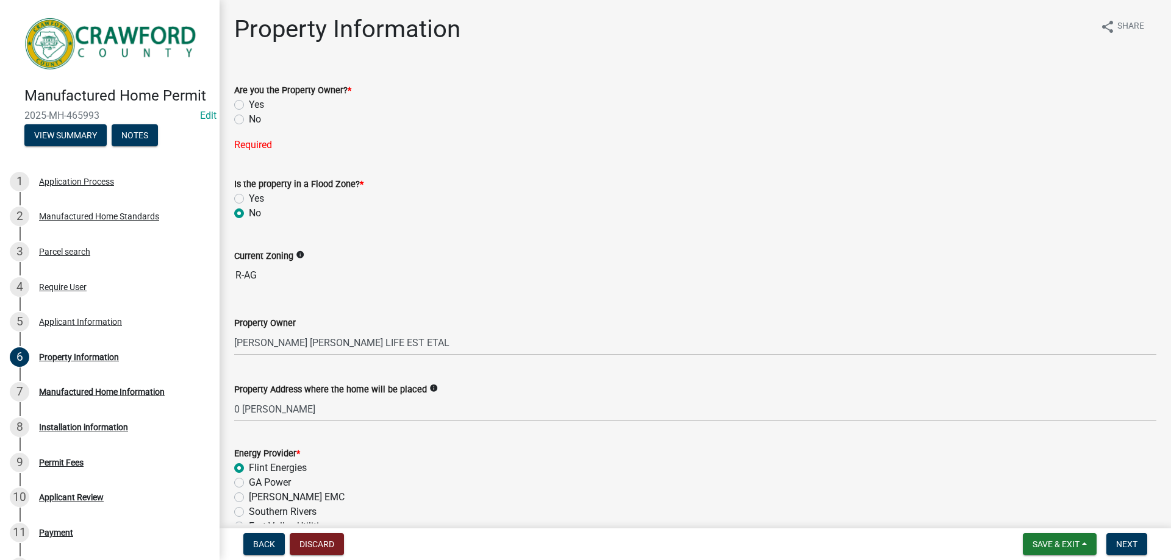
click at [249, 116] on label "No" at bounding box center [255, 119] width 12 height 15
click at [249, 116] on input "No" at bounding box center [253, 116] width 8 height 8
radio input "true"
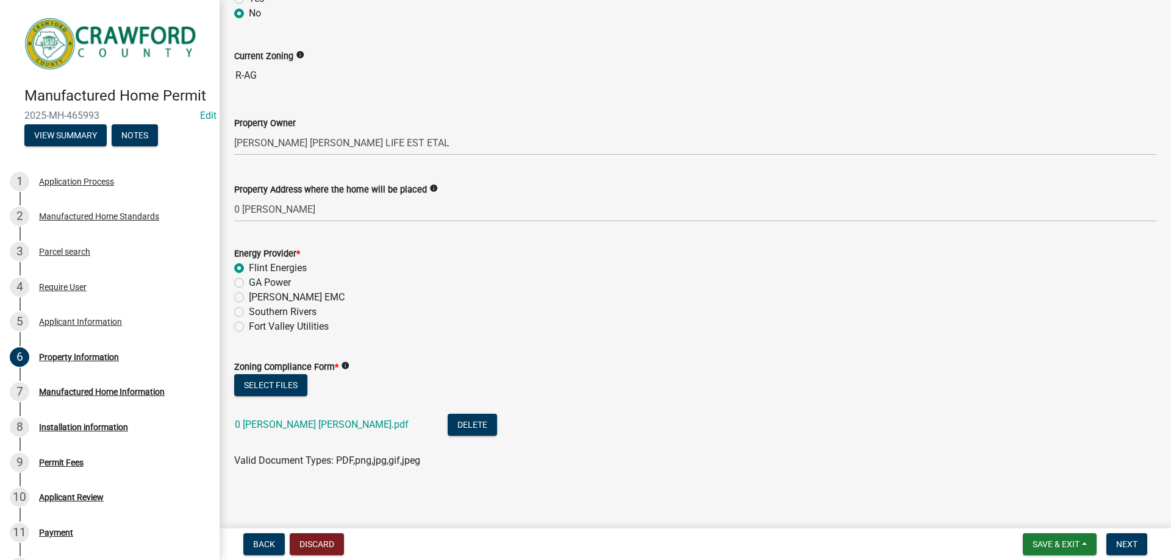
scroll to position [179, 0]
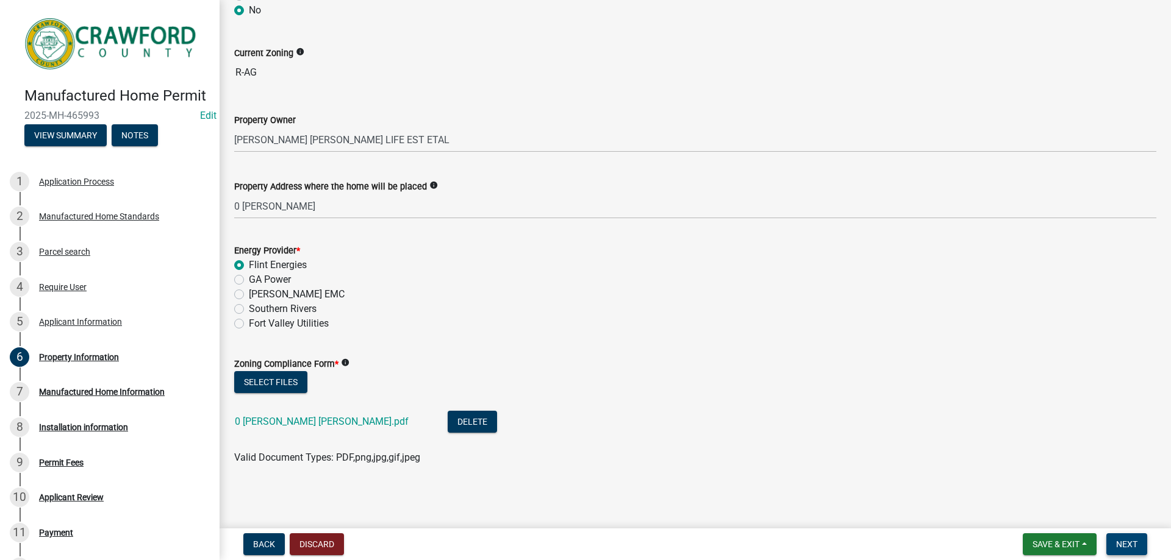
click at [1132, 542] on span "Next" at bounding box center [1126, 545] width 21 height 10
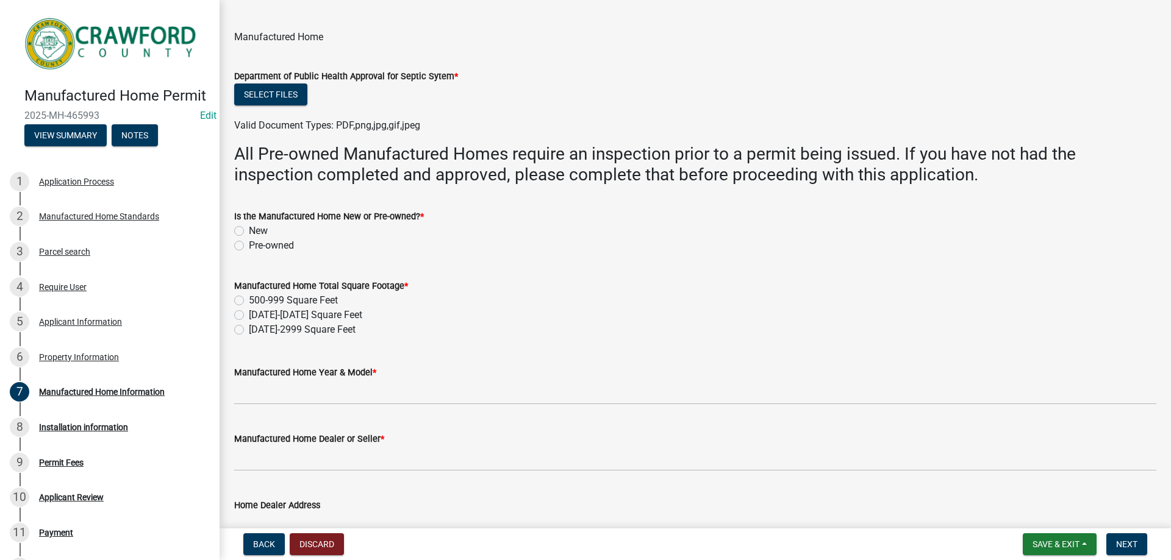
scroll to position [122, 0]
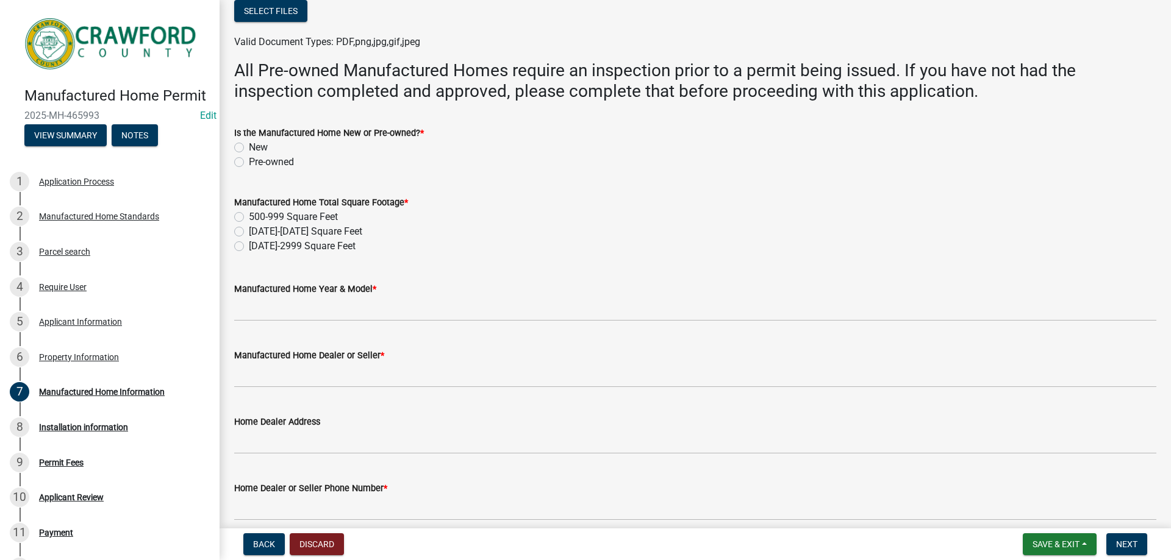
click at [271, 162] on label "Pre-owned" at bounding box center [271, 162] width 45 height 15
click at [257, 162] on input "Pre-owned" at bounding box center [253, 159] width 8 height 8
radio input "true"
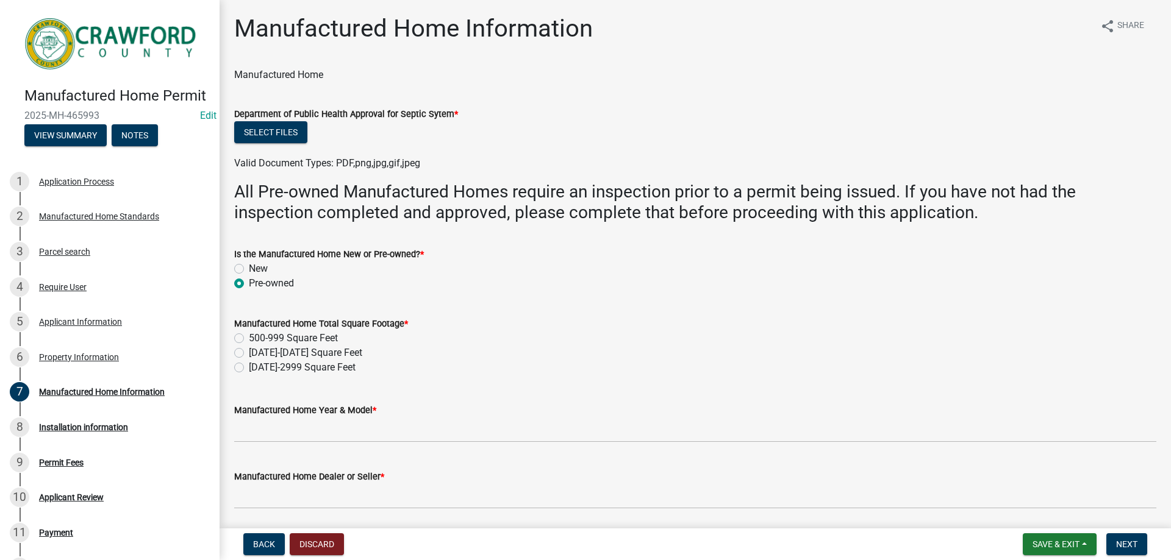
scroll to position [0, 0]
drag, startPoint x: 453, startPoint y: 120, endPoint x: 248, endPoint y: 91, distance: 207.5
click at [248, 91] on wm-data-entity-input-list "Manufactured Home Department of Public Health Approval for Septic Sytem * Selec…" at bounding box center [695, 494] width 922 height 853
click at [264, 91] on wm-data-entity-input "Manufactured Home" at bounding box center [695, 80] width 922 height 24
click at [588, 127] on div "Select files" at bounding box center [695, 134] width 922 height 25
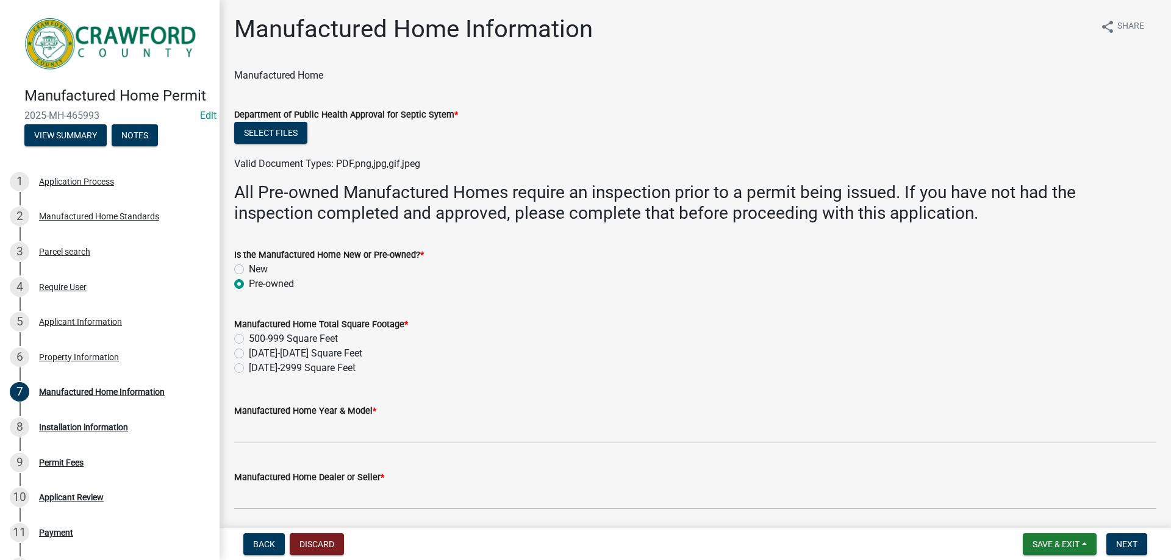
drag, startPoint x: 388, startPoint y: 112, endPoint x: 411, endPoint y: 115, distance: 23.3
click at [394, 112] on label "Department of Public Health Approval for Septic Sytem *" at bounding box center [346, 115] width 224 height 9
drag, startPoint x: 460, startPoint y: 114, endPoint x: 269, endPoint y: 96, distance: 192.3
click at [269, 96] on form "Department of Public Health Approval for Septic Sytem * Select files Valid Docu…" at bounding box center [695, 132] width 922 height 79
drag, startPoint x: 269, startPoint y: 96, endPoint x: 254, endPoint y: 101, distance: 15.2
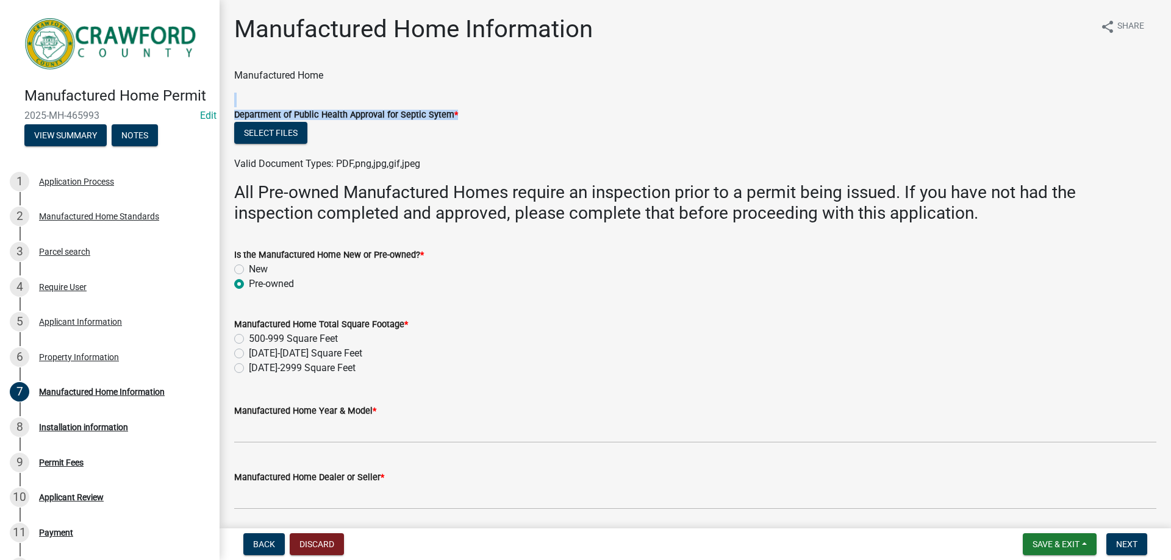
click at [268, 96] on form "Department of Public Health Approval for Septic Sytem * Select files Valid Docu…" at bounding box center [695, 132] width 922 height 79
click at [234, 112] on label "Department of Public Health Approval for Septic Sytem *" at bounding box center [346, 115] width 224 height 9
drag, startPoint x: 440, startPoint y: 113, endPoint x: 298, endPoint y: 95, distance: 142.6
click at [324, 98] on form "Department of Public Health Approval for Septic Sytem * Select files Valid Docu…" at bounding box center [695, 132] width 922 height 79
click at [300, 103] on form "Department of Public Health Approval for Septic Sytem * Select files Valid Docu…" at bounding box center [695, 132] width 922 height 79
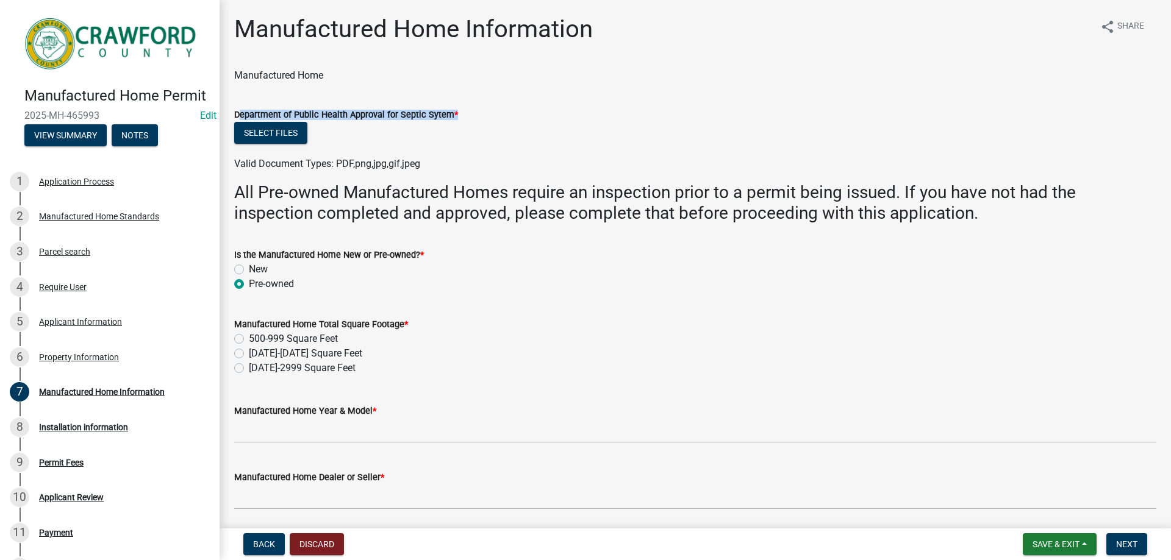
drag, startPoint x: 230, startPoint y: 112, endPoint x: 458, endPoint y: 146, distance: 230.1
click at [458, 146] on div "Department of Public Health Approval for Septic Sytem * Select files Valid Docu…" at bounding box center [695, 132] width 940 height 79
click at [469, 126] on div "Select files" at bounding box center [695, 134] width 922 height 25
click at [491, 84] on wm-data-entity-input "Manufactured Home" at bounding box center [695, 80] width 922 height 24
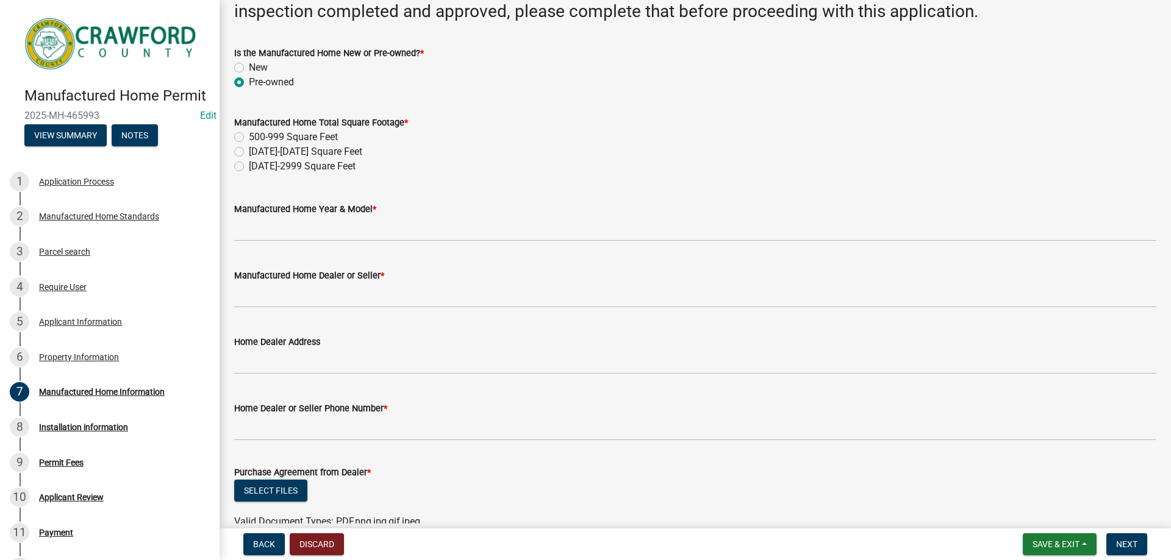
scroll to position [201, 0]
drag, startPoint x: 299, startPoint y: 57, endPoint x: 429, endPoint y: 57, distance: 129.3
click at [430, 57] on div "Is the Manufactured Home New or Pre-owned? *" at bounding box center [695, 53] width 922 height 15
click at [429, 57] on div "Is the Manufactured Home New or Pre-owned? *" at bounding box center [695, 53] width 922 height 15
click at [427, 82] on div "Pre-owned" at bounding box center [695, 83] width 922 height 15
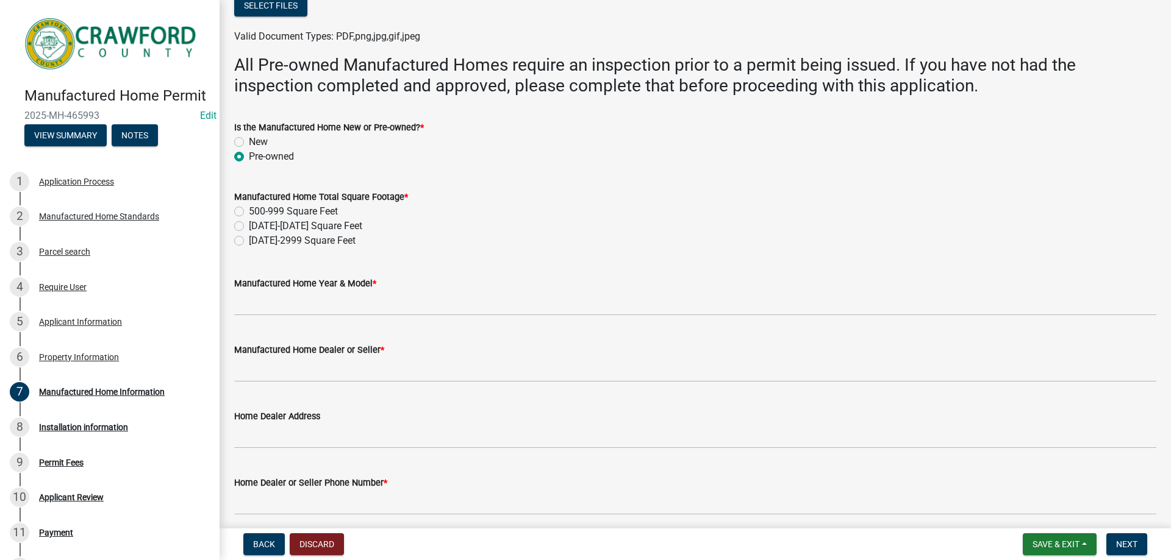
scroll to position [18, 0]
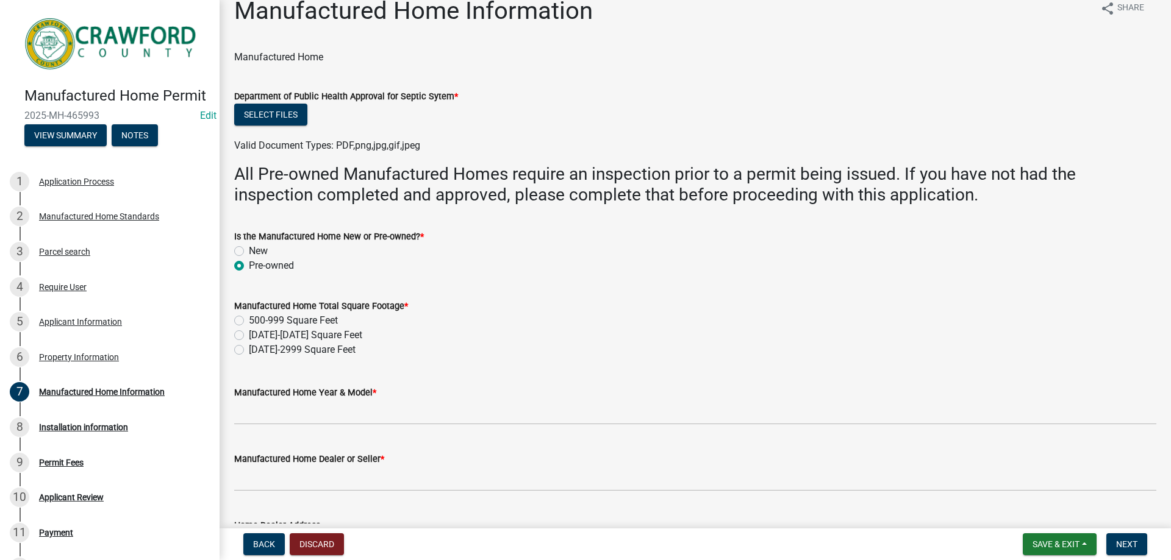
drag, startPoint x: 448, startPoint y: 104, endPoint x: 410, endPoint y: 109, distance: 38.7
click at [410, 109] on div "Select files" at bounding box center [695, 116] width 922 height 25
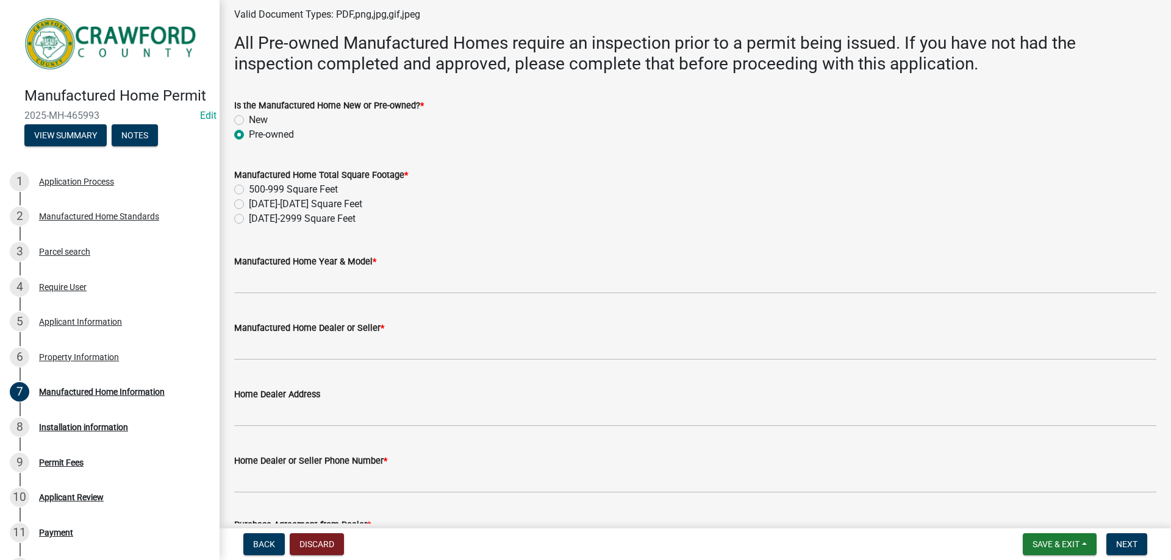
scroll to position [0, 0]
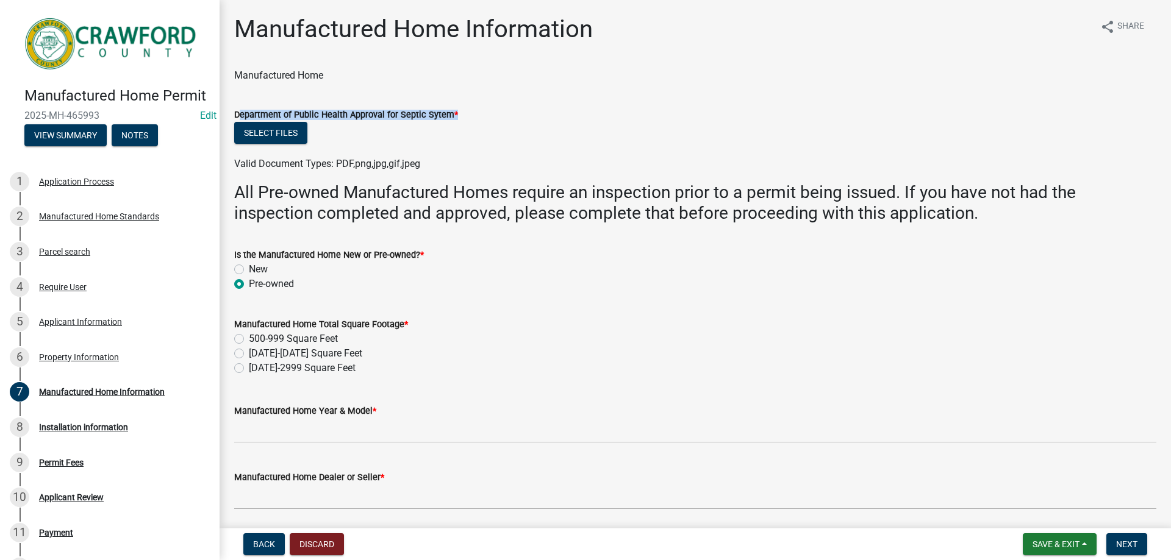
drag, startPoint x: 238, startPoint y: 112, endPoint x: 462, endPoint y: 133, distance: 224.7
click at [462, 133] on form "Department of Public Health Approval for Septic Sytem * Select files Valid Docu…" at bounding box center [695, 132] width 922 height 79
click at [462, 122] on div "Select files" at bounding box center [695, 134] width 922 height 25
drag, startPoint x: 253, startPoint y: 67, endPoint x: 348, endPoint y: 85, distance: 96.3
click at [282, 79] on div "Manufactured Home Information share Share Manufactured Home Department of Publi…" at bounding box center [695, 474] width 940 height 918
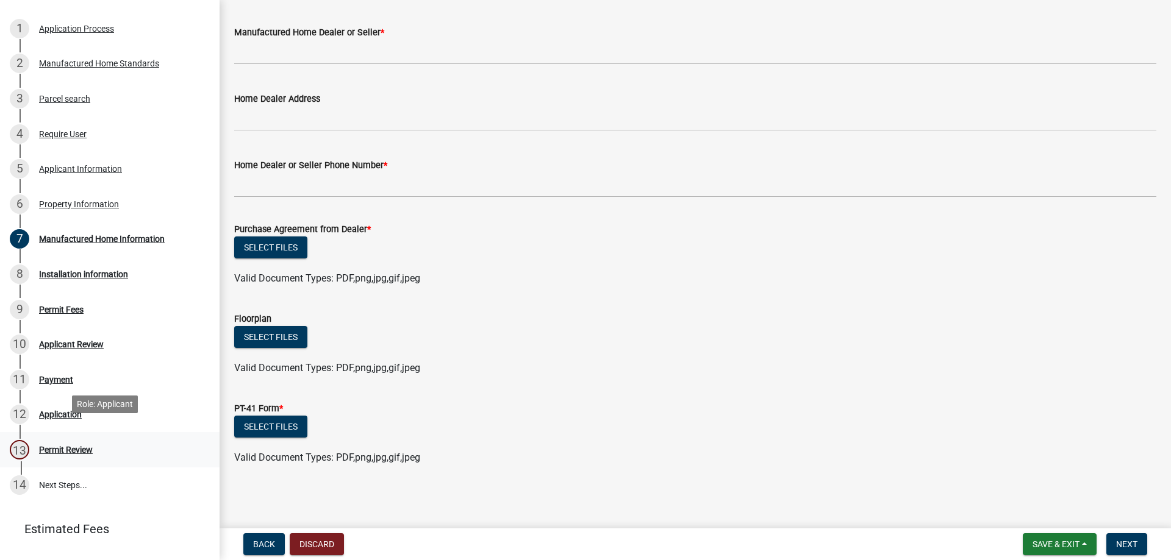
scroll to position [196, 0]
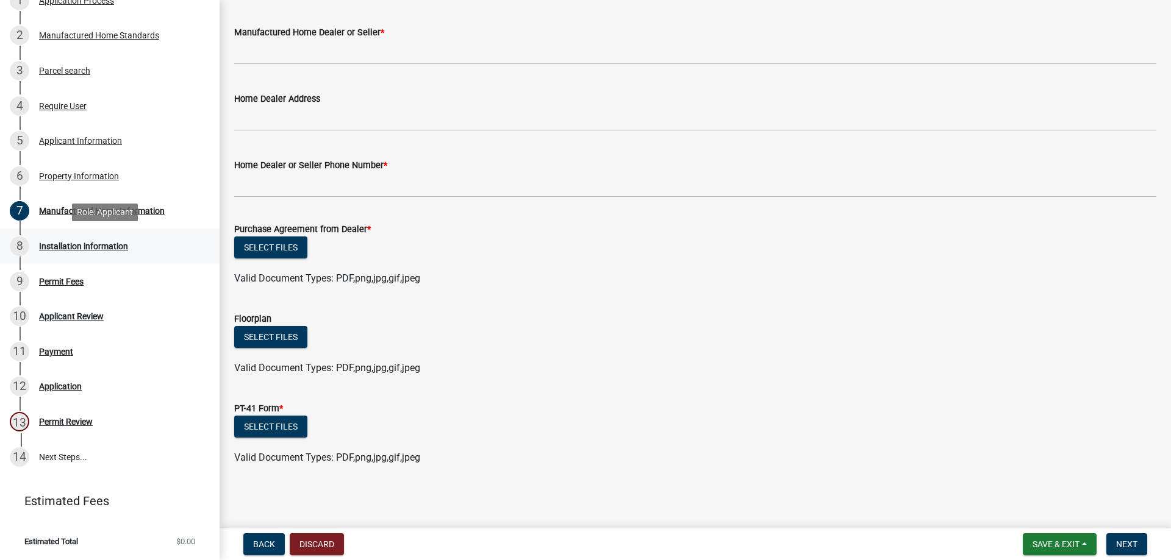
click at [134, 245] on div "8 Installation information" at bounding box center [105, 247] width 190 height 20
click at [99, 270] on link "9 Permit Fees" at bounding box center [109, 281] width 219 height 35
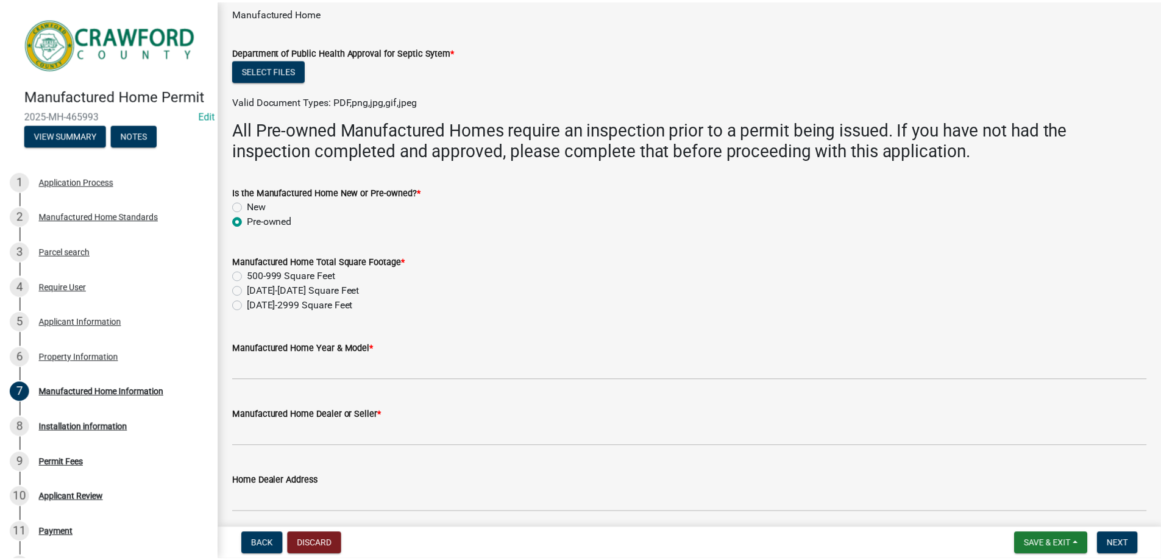
scroll to position [0, 0]
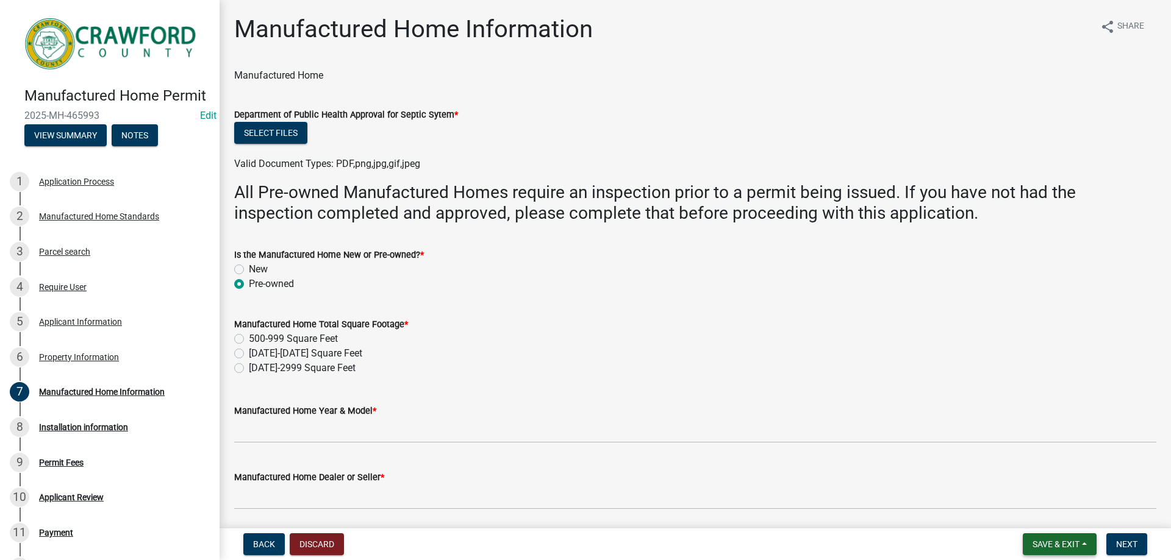
click at [1055, 537] on button "Save & Exit" at bounding box center [1059, 544] width 74 height 22
click at [1047, 512] on button "Save & Exit" at bounding box center [1048, 512] width 98 height 29
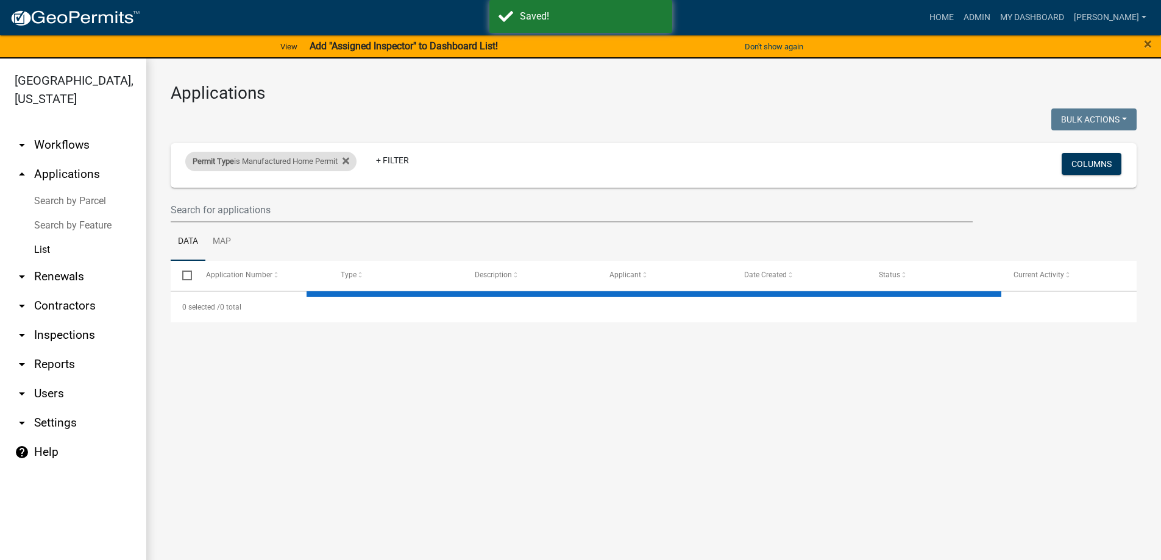
select select "3: 100"
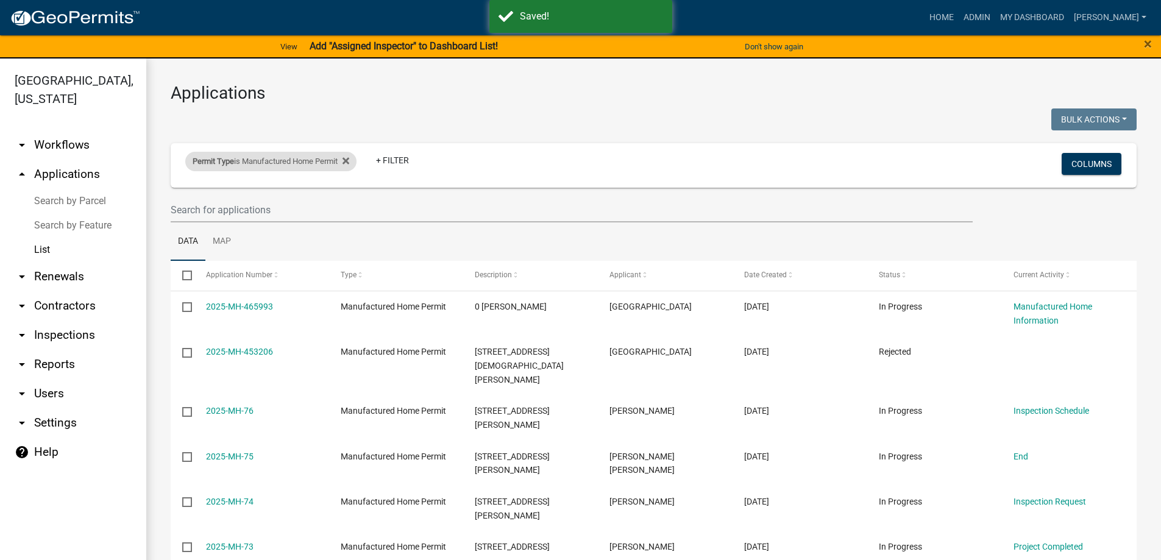
click at [357, 164] on div "Permit Type is Manufactured Home Permit" at bounding box center [270, 162] width 171 height 20
select select "e04db0a7-8e7a-467b-b107-35b2294511b4"
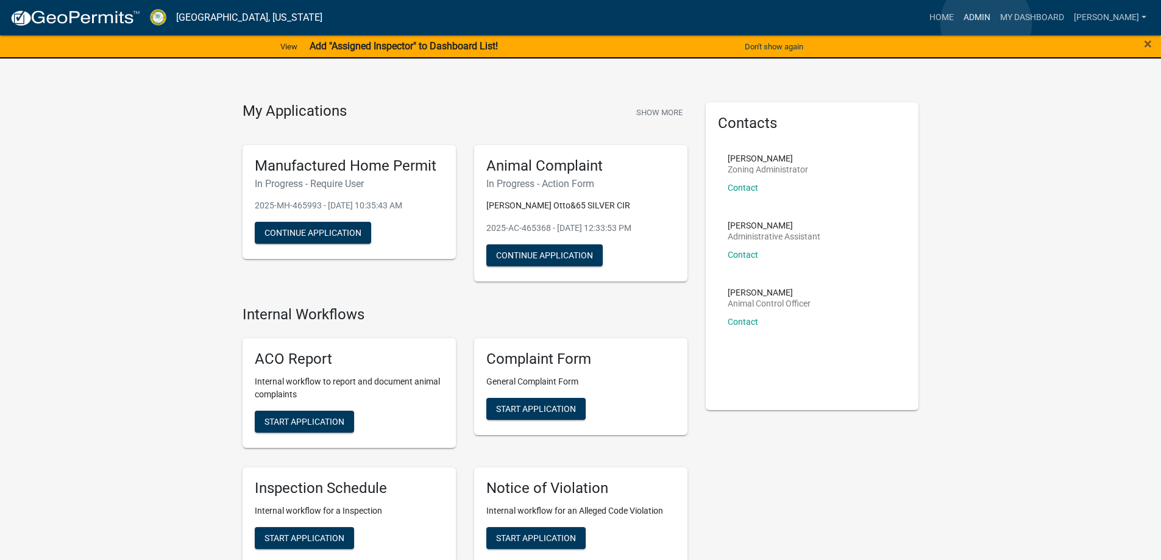
click at [987, 23] on link "Admin" at bounding box center [977, 17] width 37 height 23
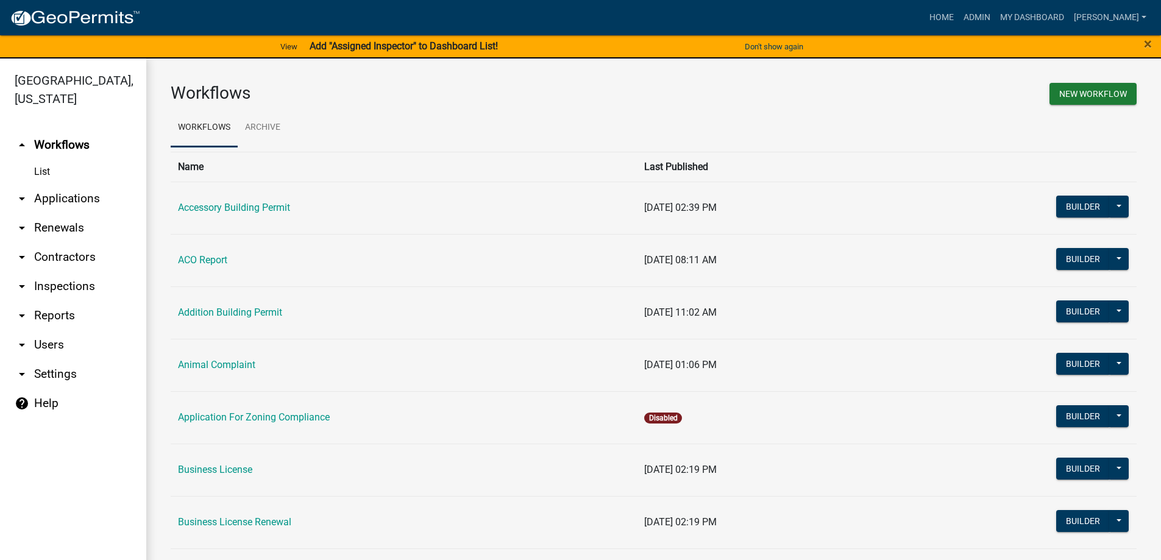
click at [87, 205] on link "arrow_drop_down Applications" at bounding box center [73, 198] width 146 height 29
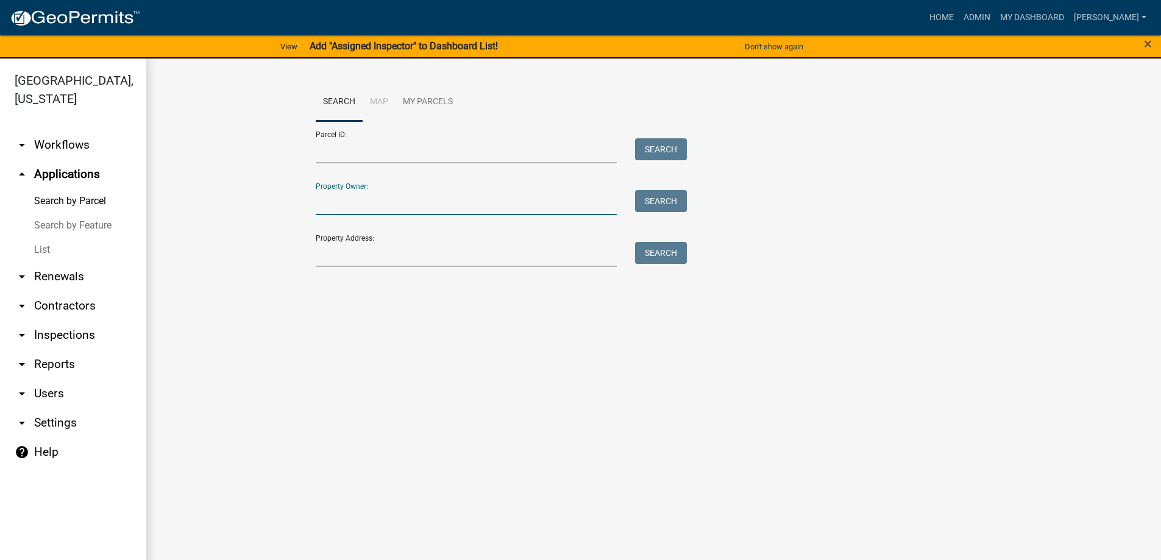
click at [357, 211] on input "Property Owner:" at bounding box center [467, 202] width 302 height 25
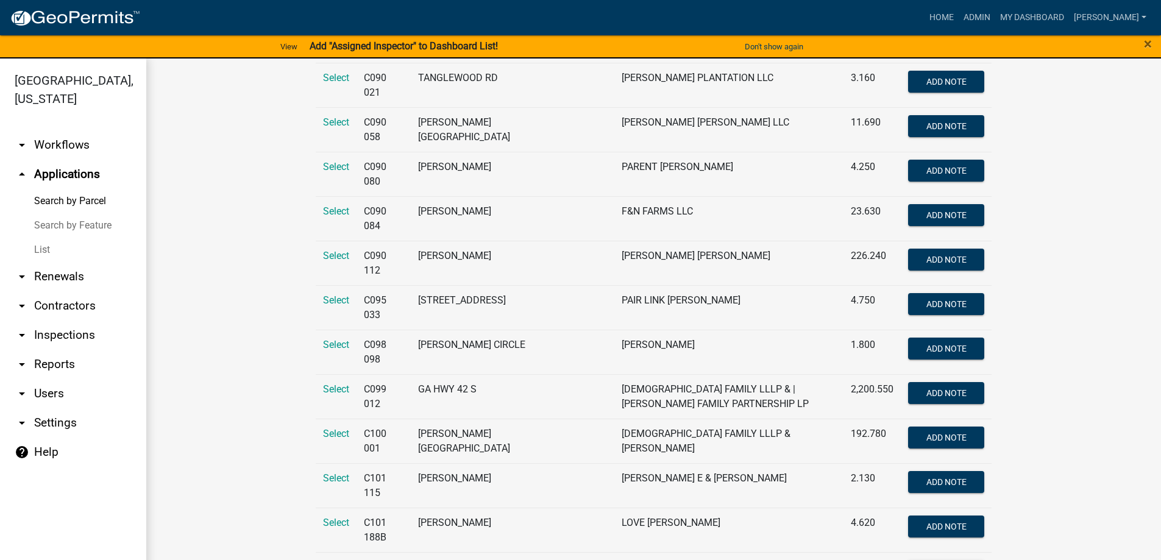
scroll to position [3658, 0]
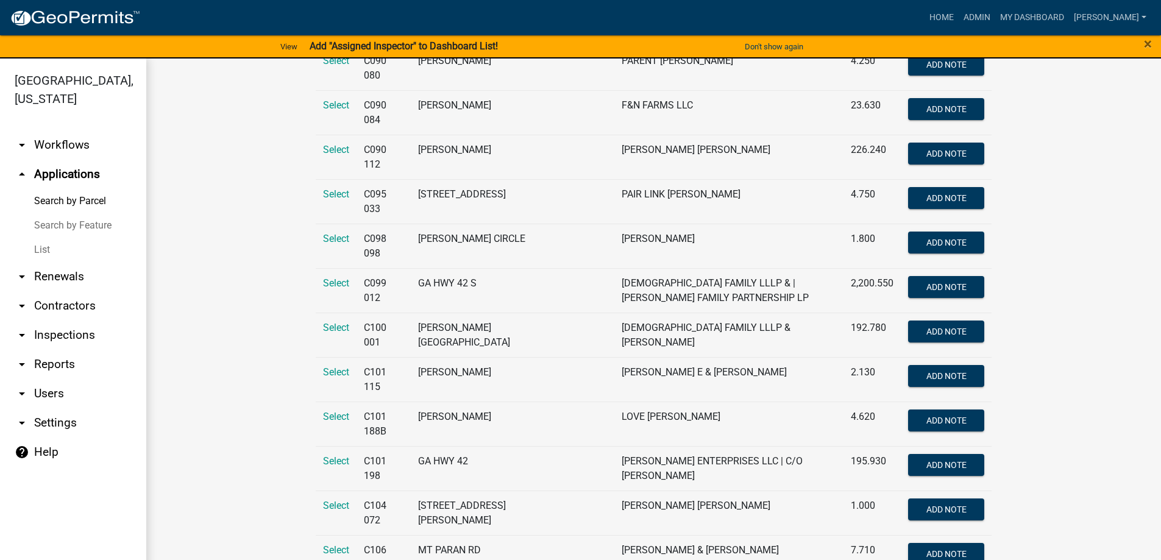
type input "l"
